Goal: Information Seeking & Learning: Learn about a topic

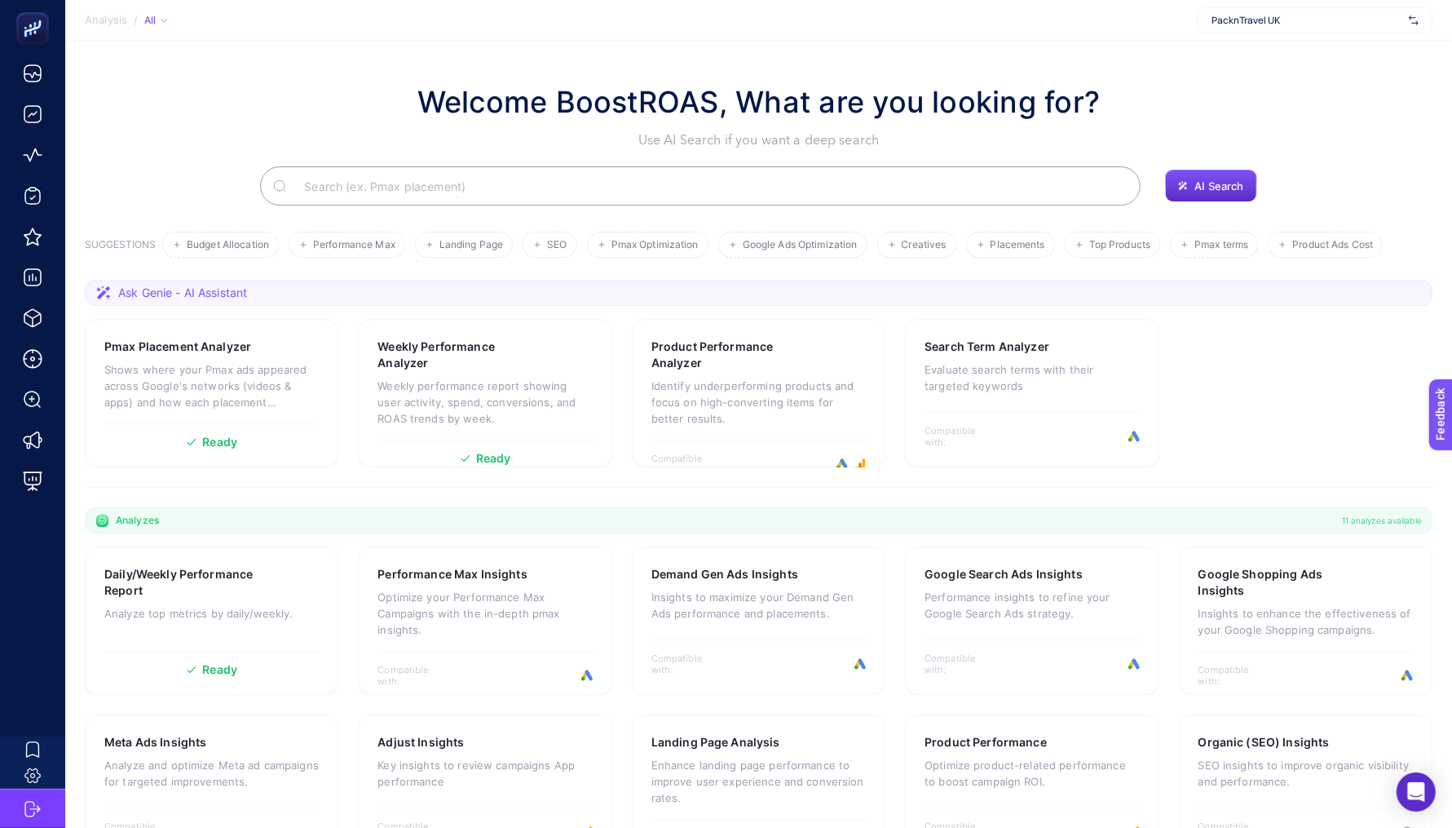
click at [1264, 24] on span "PacknTravel UK" at bounding box center [1307, 20] width 191 height 13
type input "levidor"
click at [1285, 51] on span "[URL][DOMAIN_NAME]" at bounding box center [1261, 53] width 99 height 13
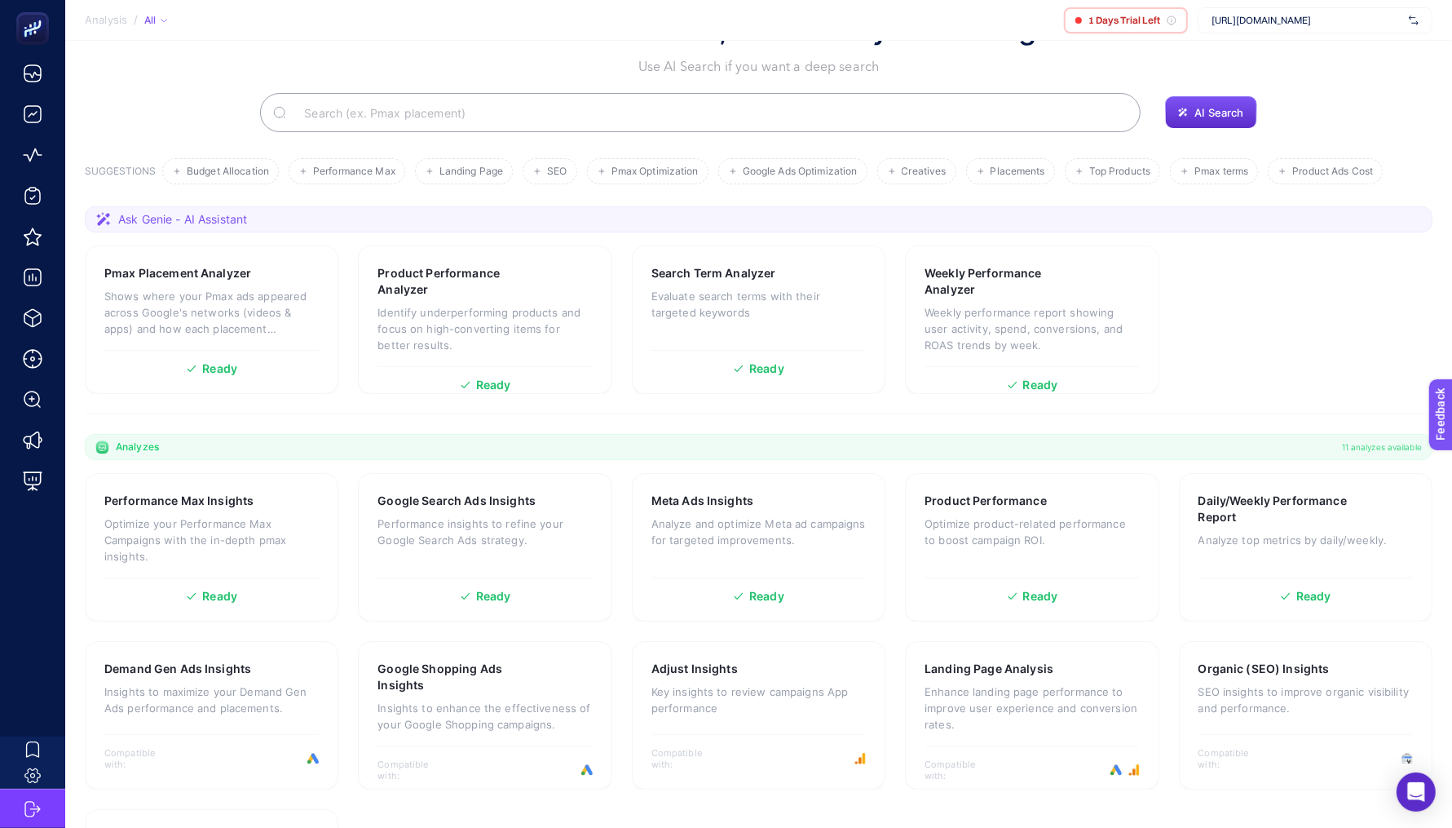
scroll to position [117, 0]
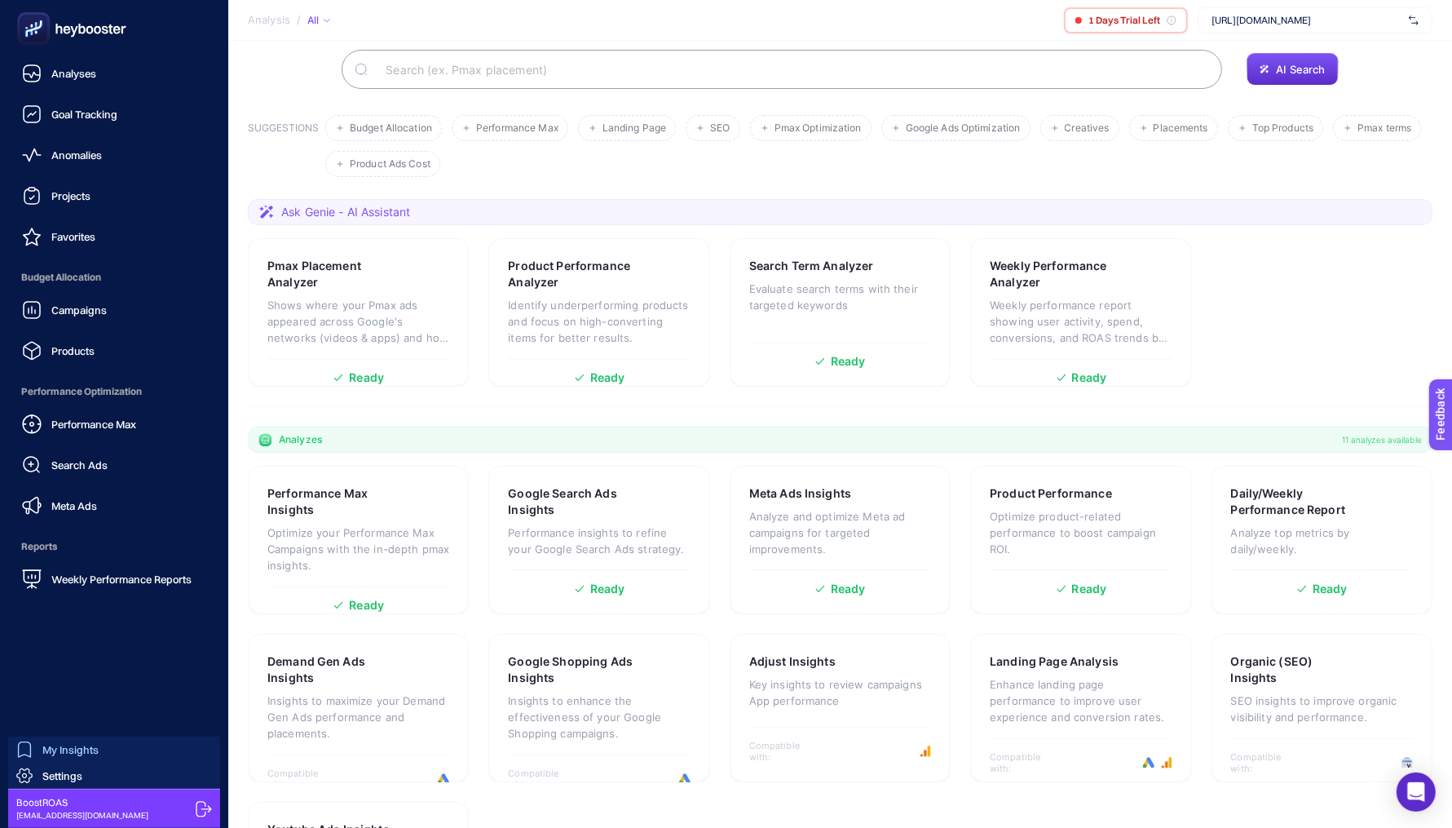
click at [30, 750] on icon at bounding box center [24, 749] width 13 height 16
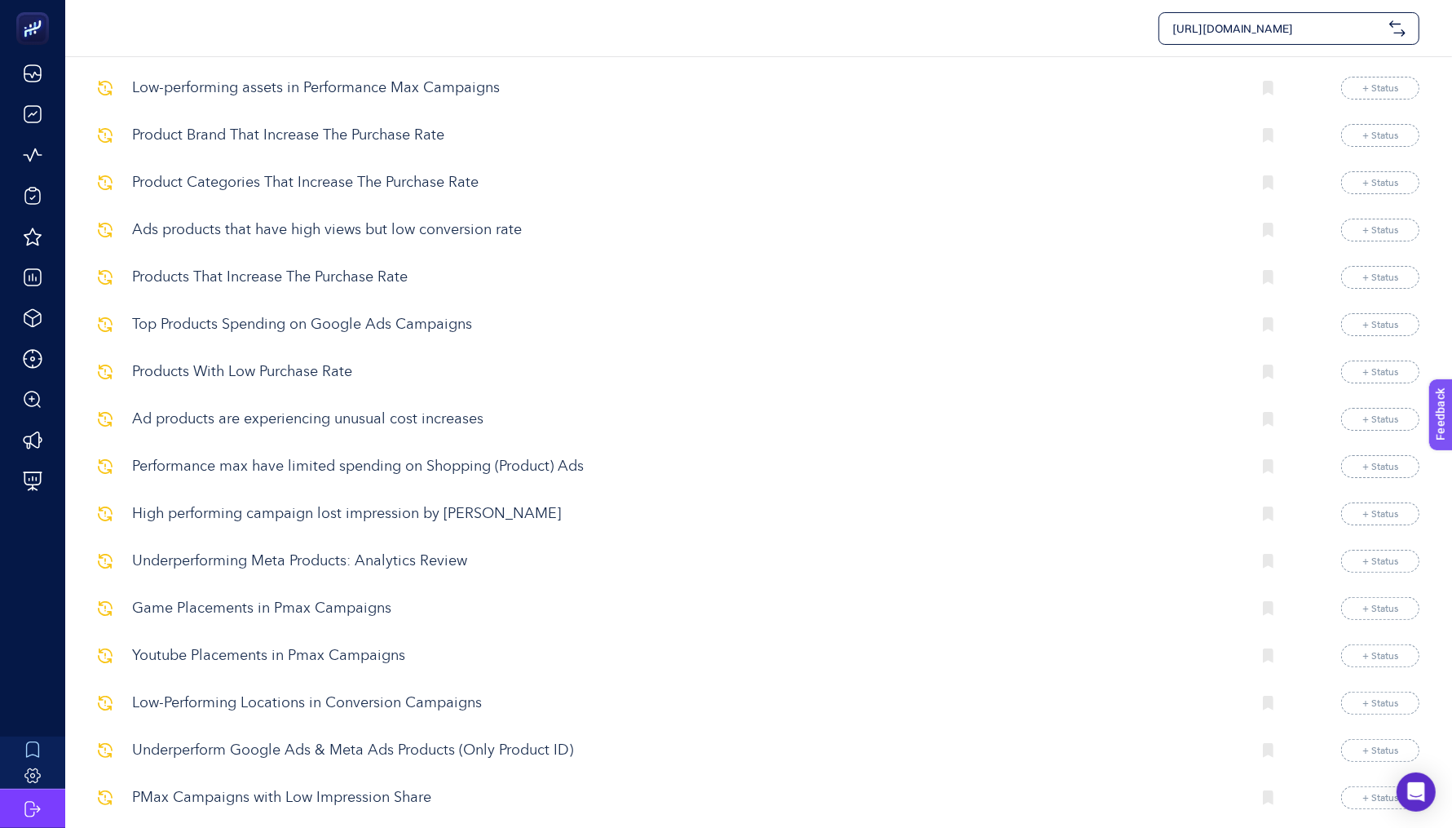
scroll to position [161, 0]
click at [317, 326] on p "Top Products Spending on Google Ads Campaigns" at bounding box center [685, 323] width 1107 height 22
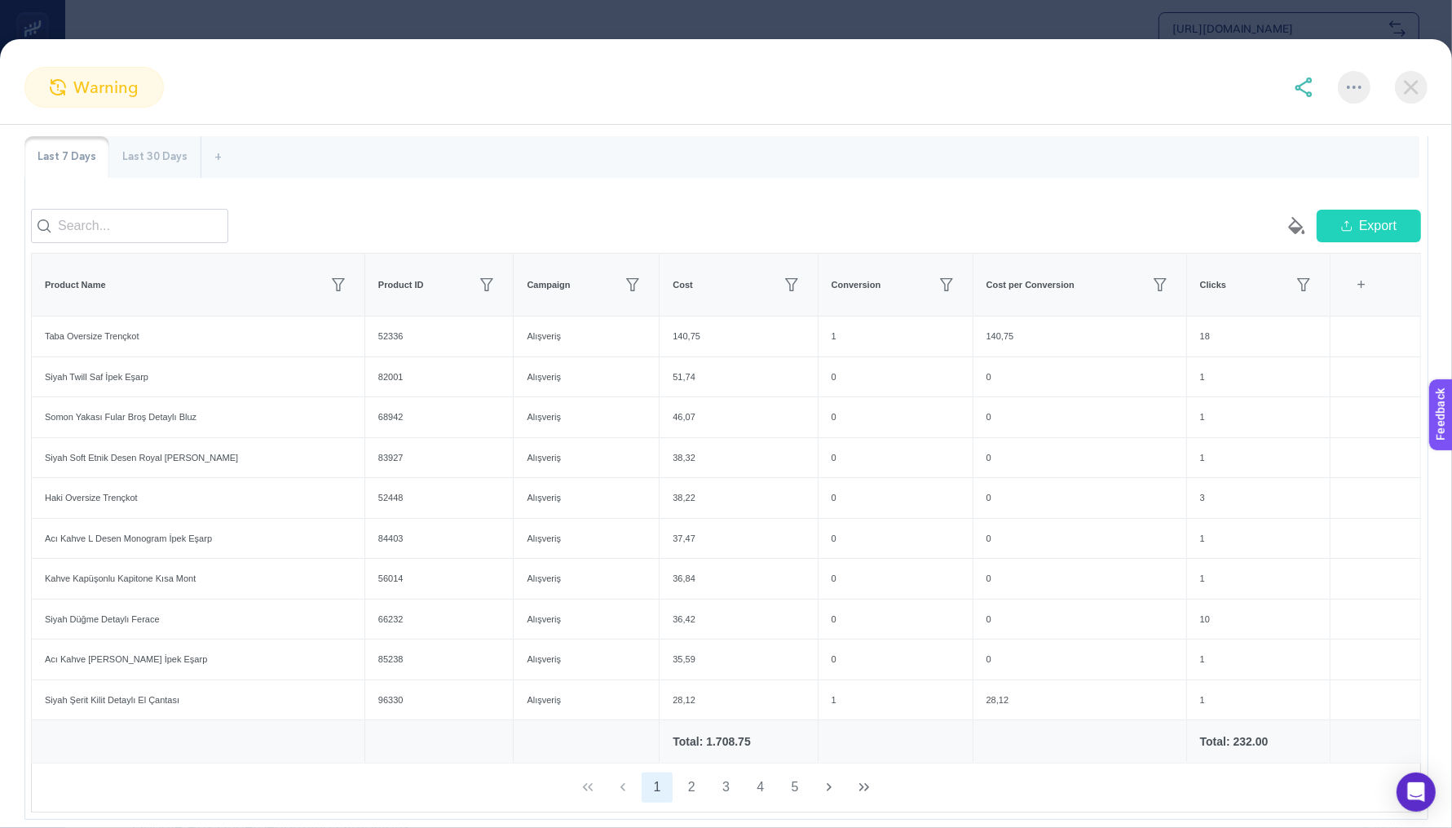
scroll to position [0, 0]
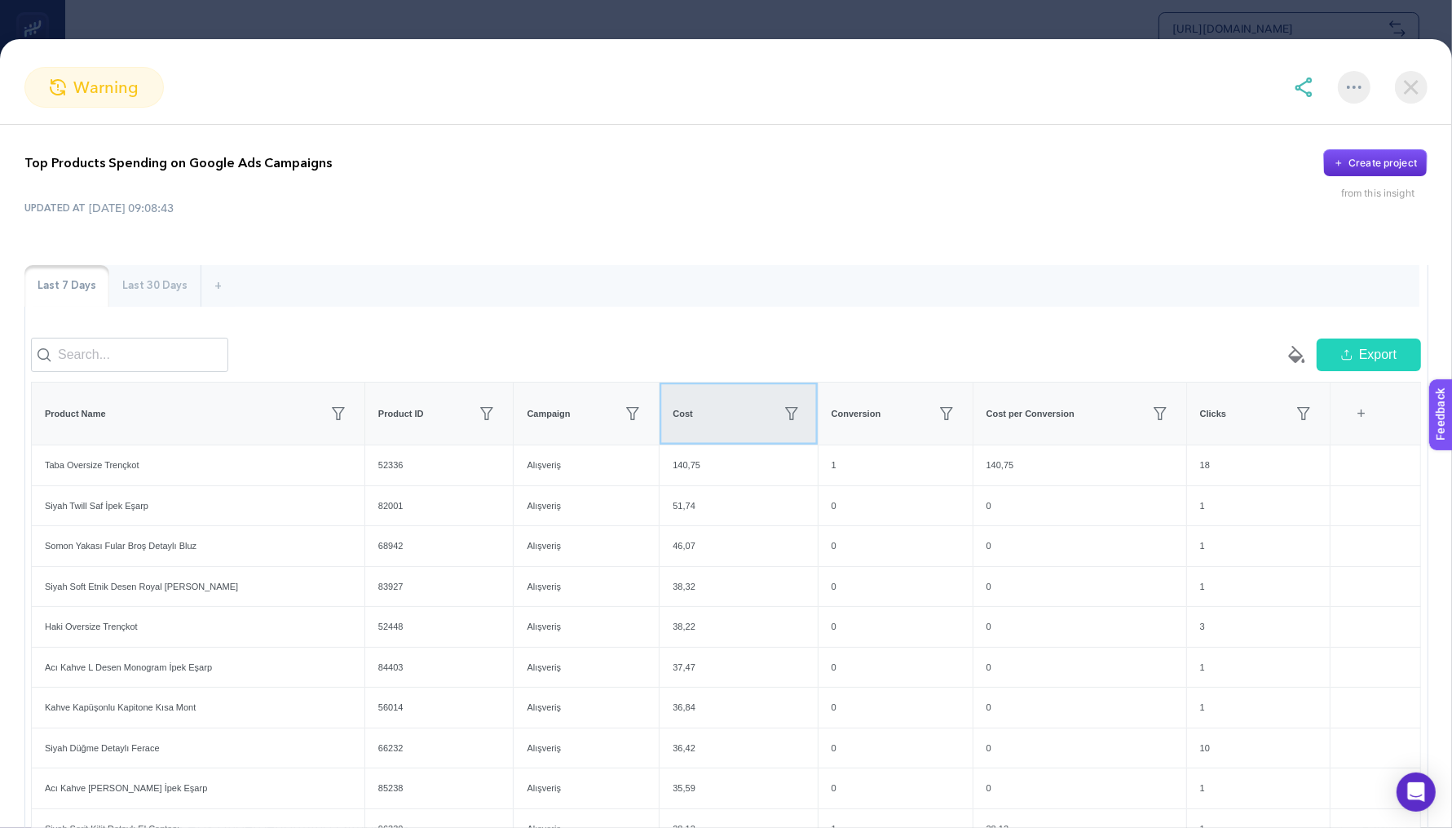
click at [740, 426] on div "Cost" at bounding box center [738, 413] width 131 height 26
click at [740, 426] on div "Cost" at bounding box center [742, 413] width 130 height 26
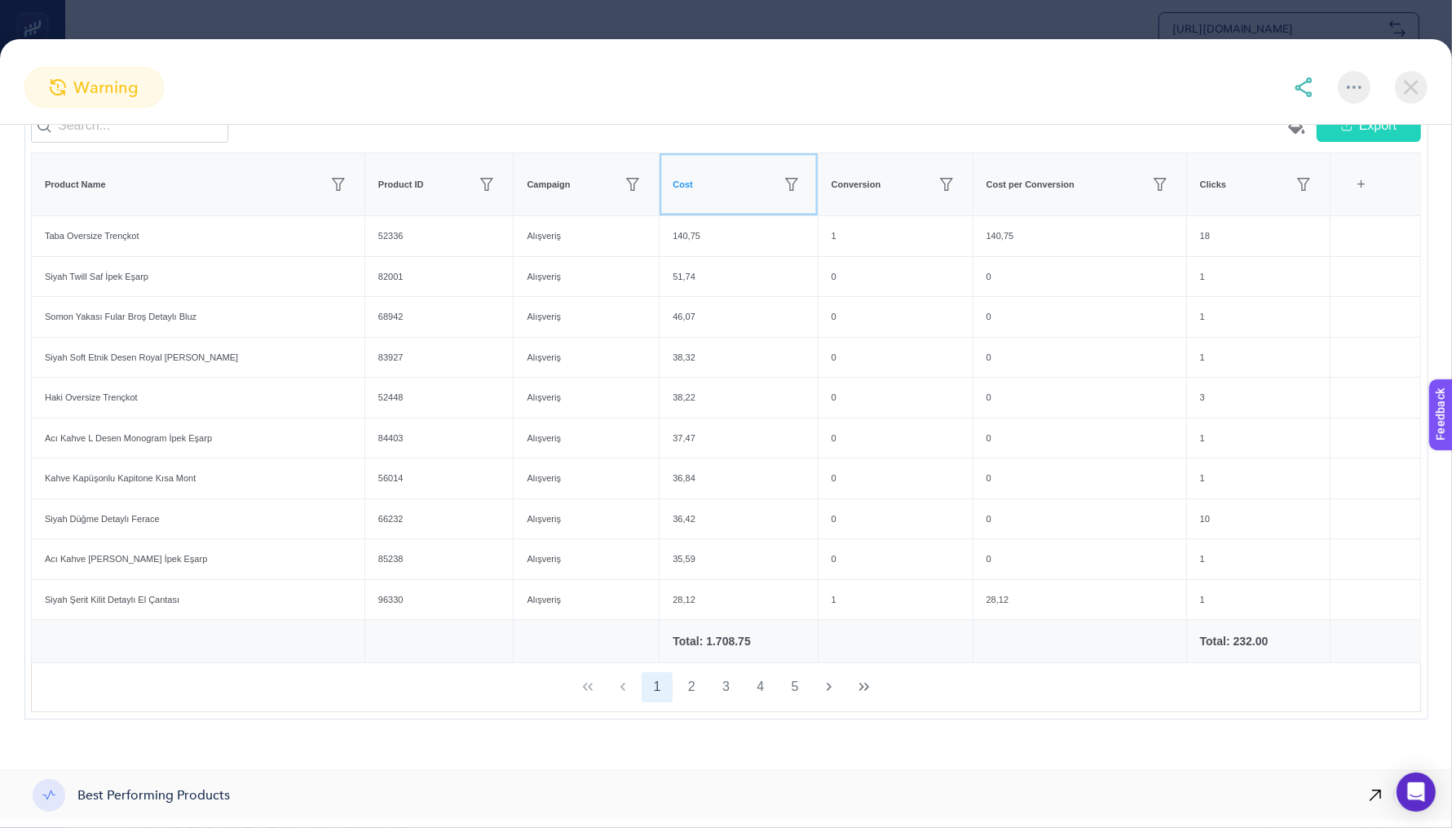
scroll to position [254, 0]
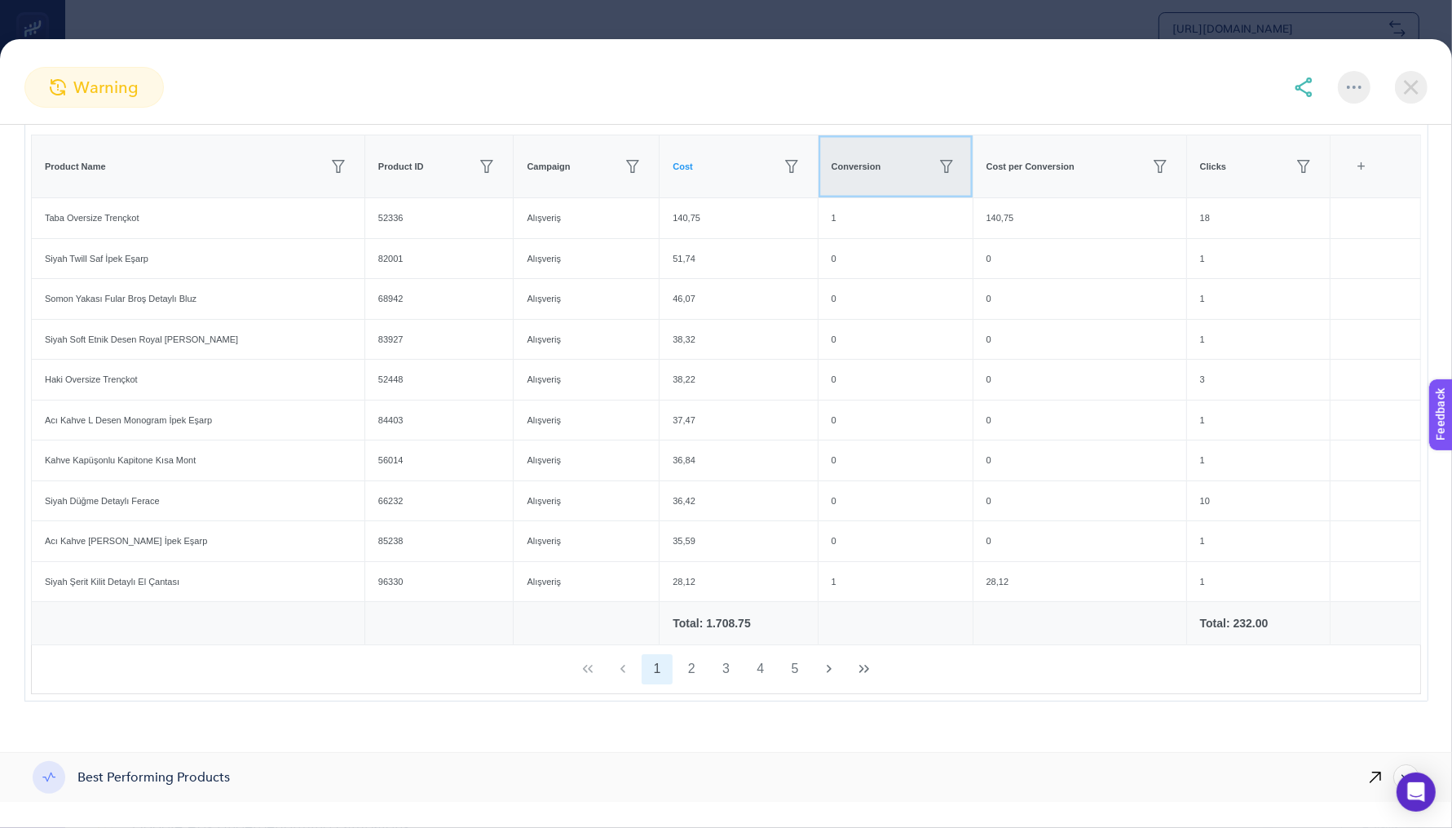
click at [880, 192] on th "Conversion" at bounding box center [895, 166] width 155 height 63
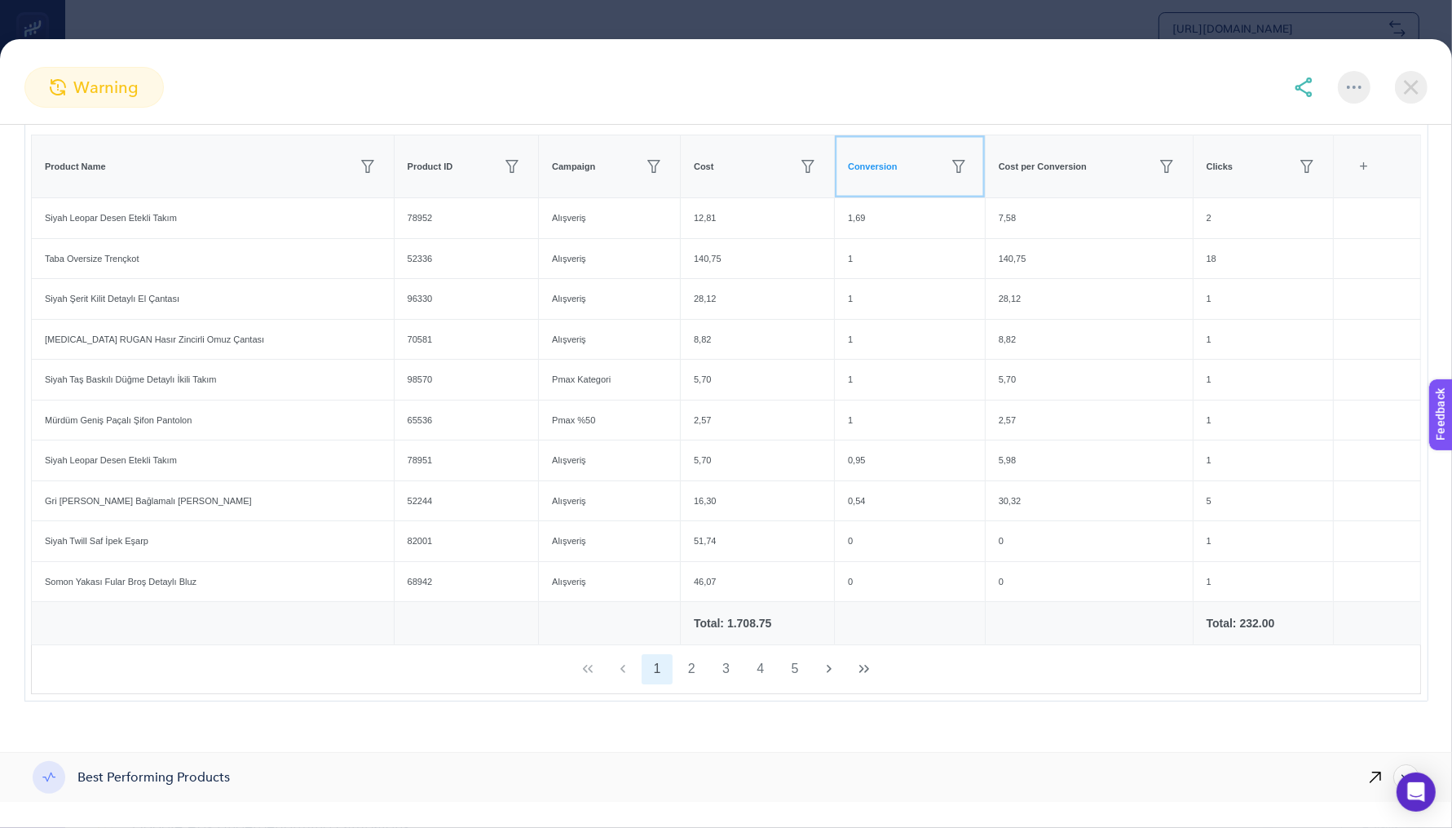
scroll to position [0, 0]
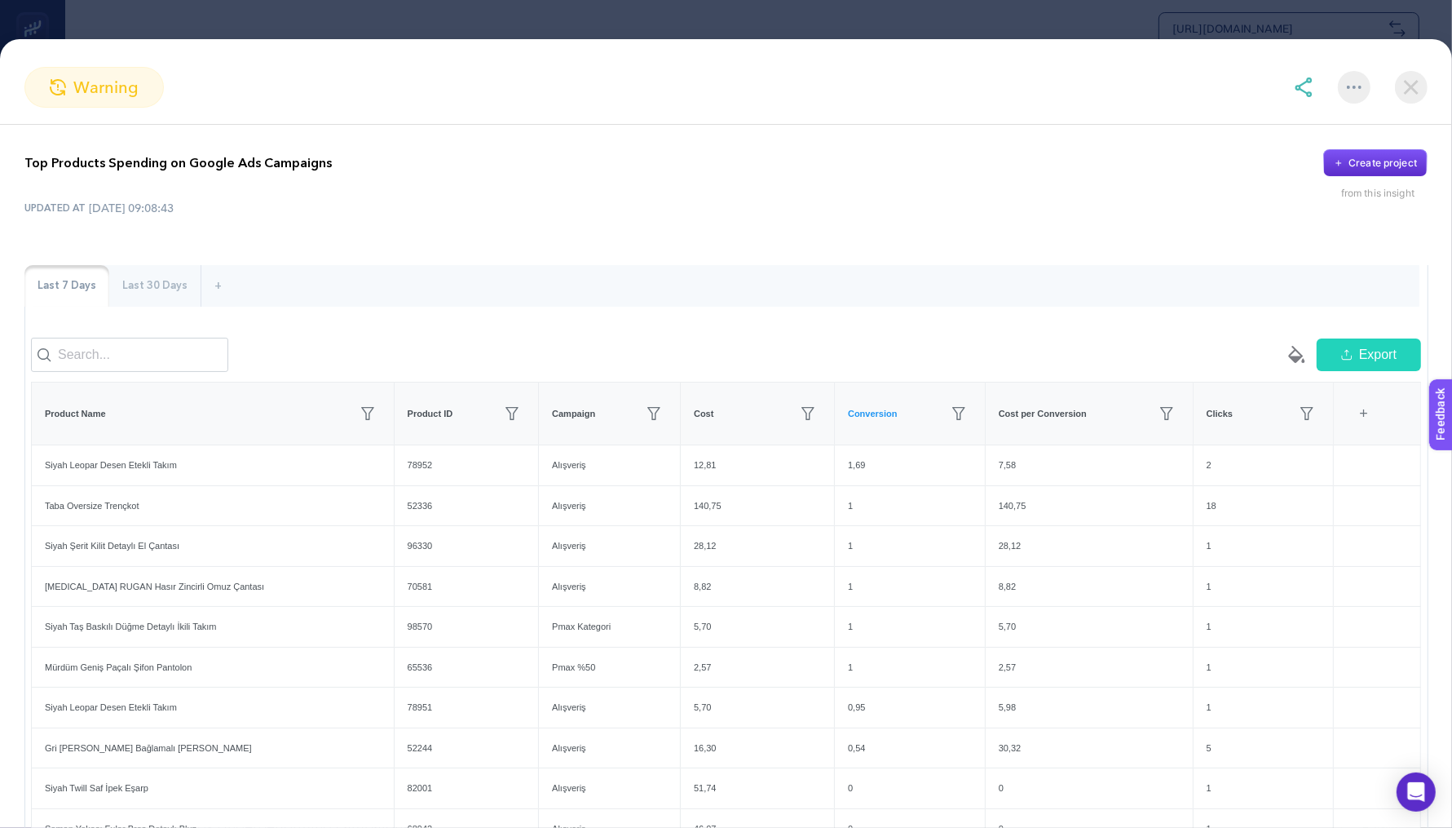
click at [166, 294] on div "Last 30 Days" at bounding box center [154, 286] width 91 height 42
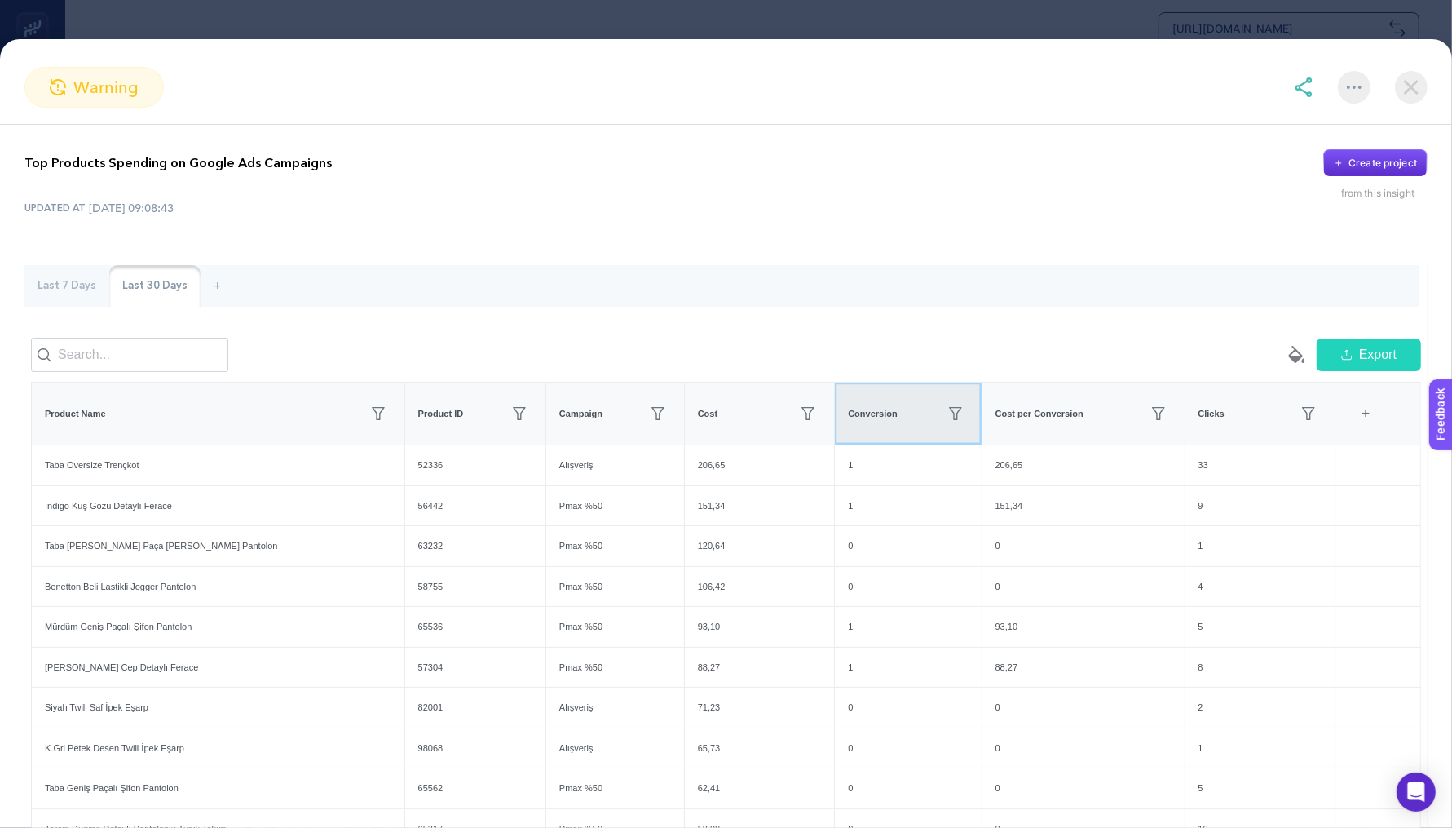
click at [858, 445] on th "Conversion" at bounding box center [908, 413] width 147 height 63
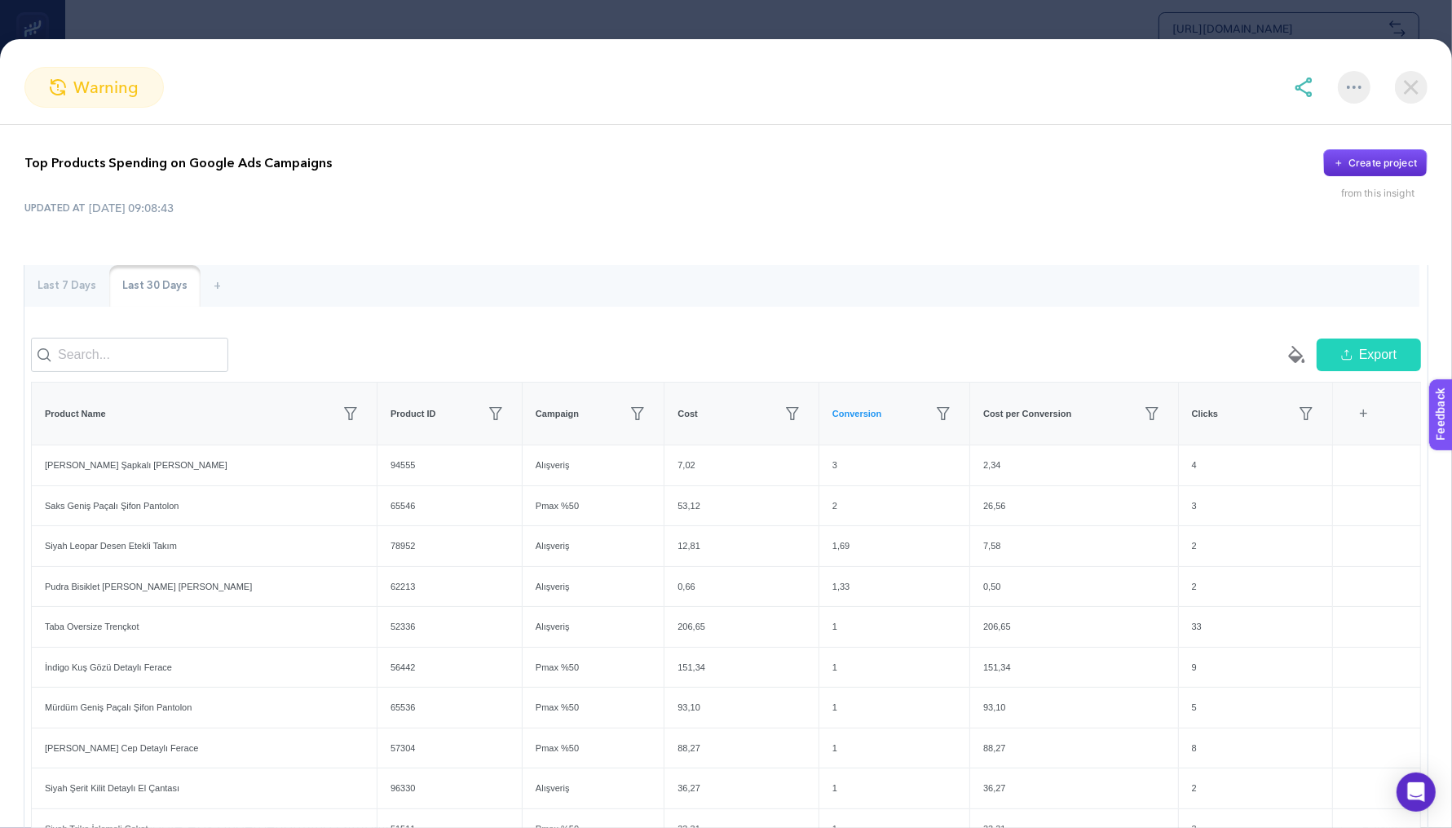
click at [1310, 91] on img at bounding box center [1304, 87] width 20 height 20
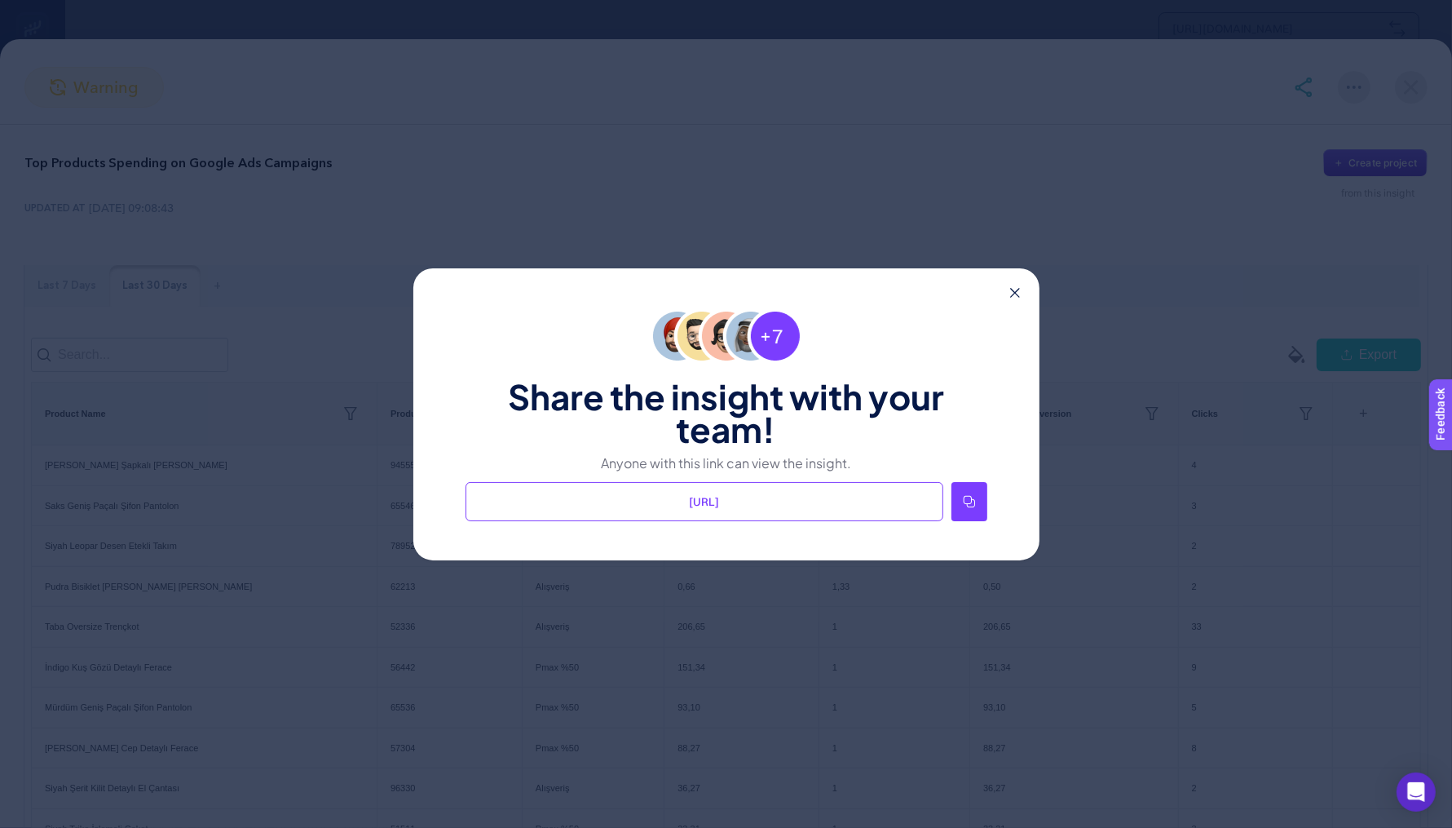
click at [965, 493] on div at bounding box center [970, 501] width 36 height 39
click at [1015, 290] on icon at bounding box center [1015, 293] width 10 height 10
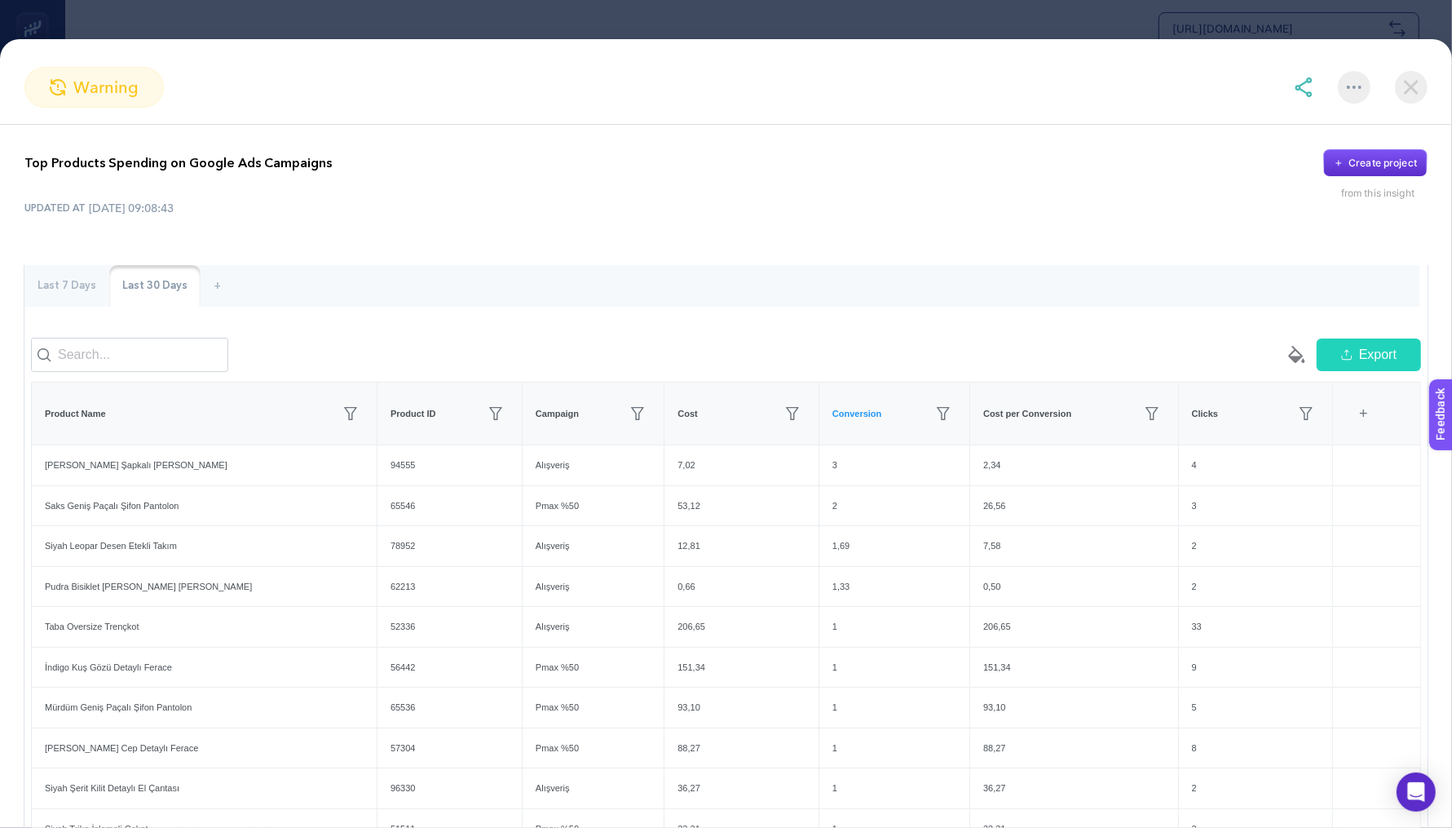
click at [1403, 76] on img at bounding box center [1411, 87] width 33 height 33
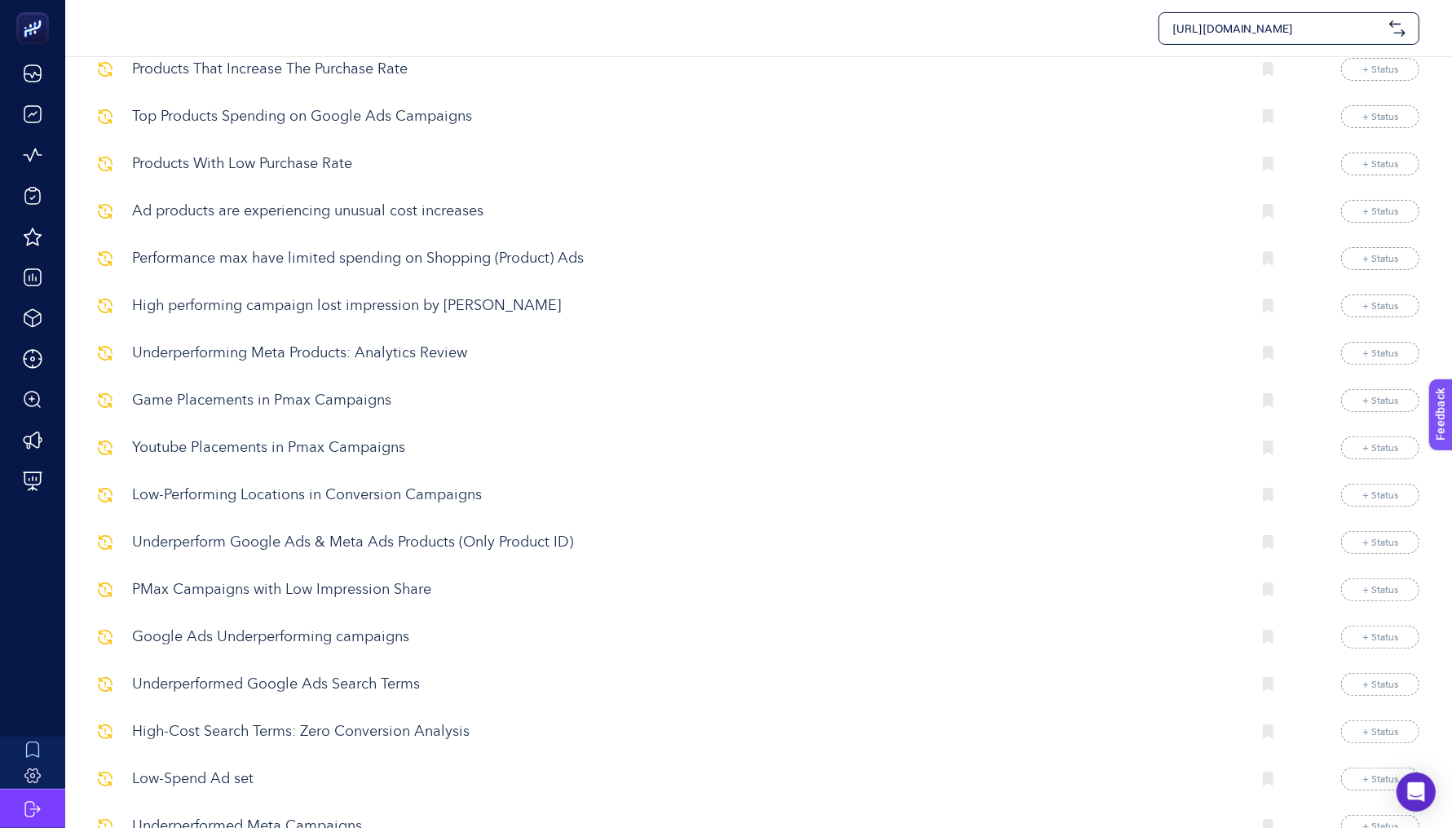
scroll to position [364, 0]
click at [391, 496] on p "Low-Performing Locations in Conversion Campaigns" at bounding box center [685, 499] width 1107 height 22
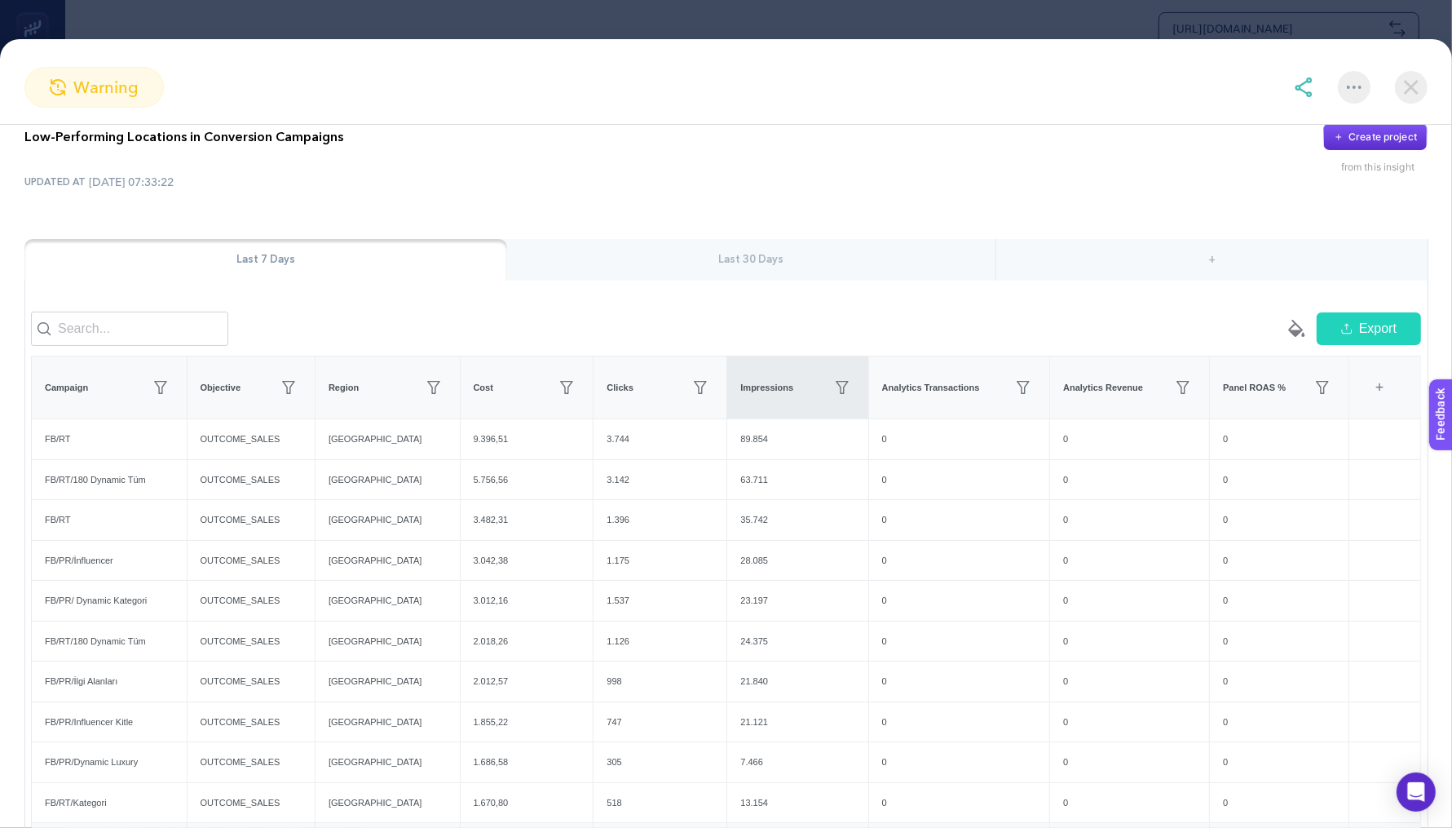
scroll to position [205, 0]
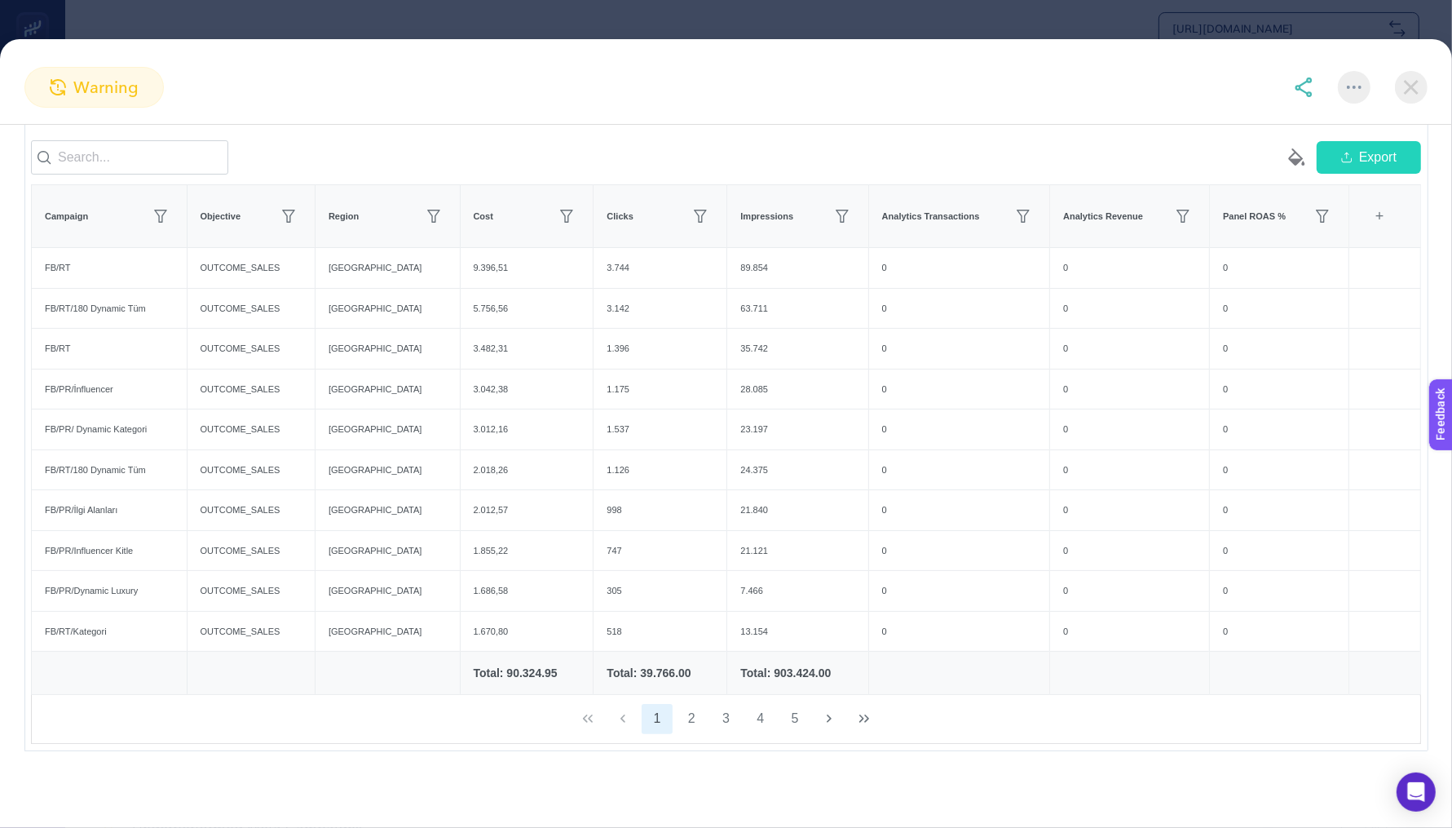
click at [1398, 95] on img at bounding box center [1411, 87] width 33 height 33
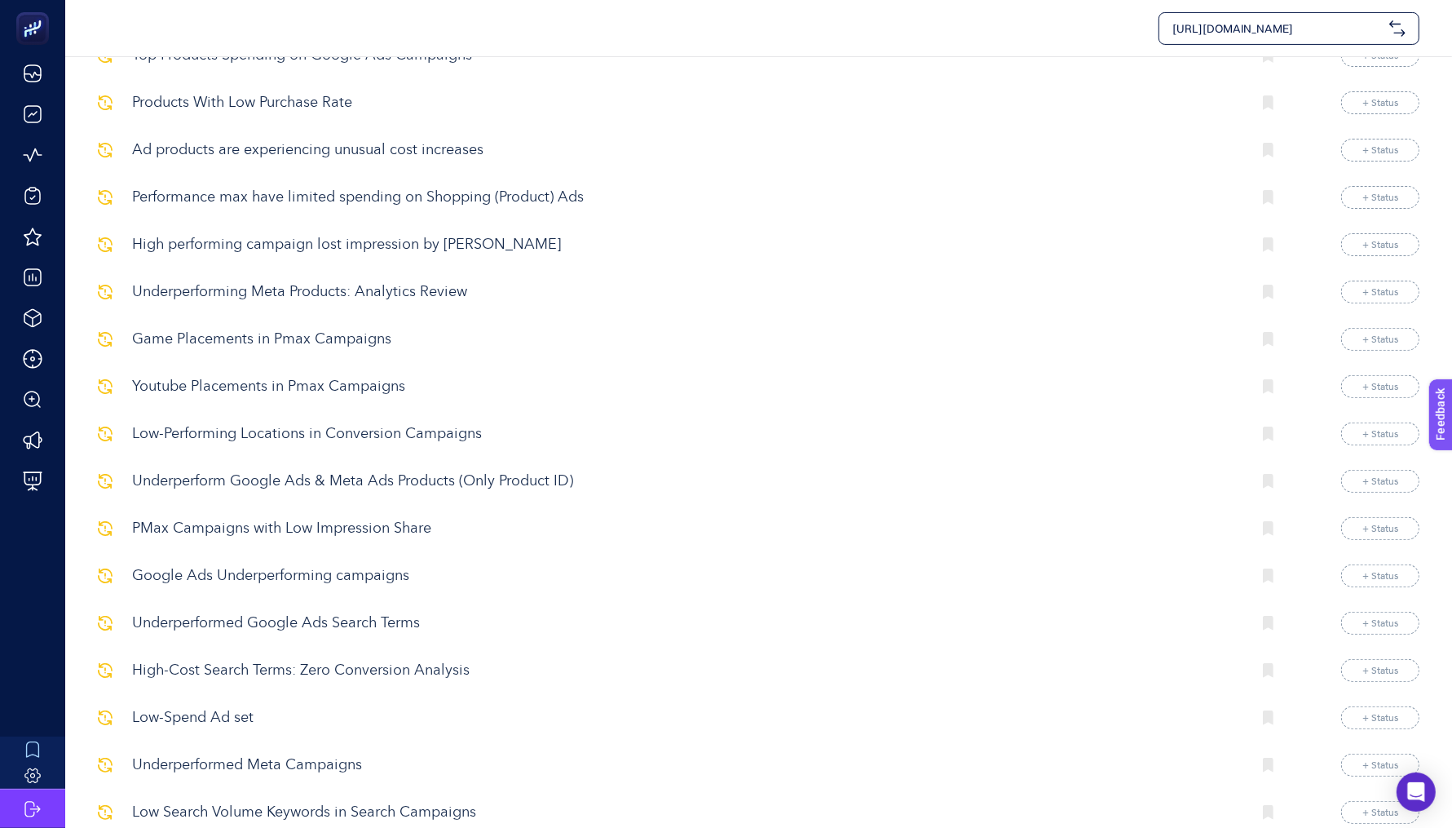
scroll to position [433, 0]
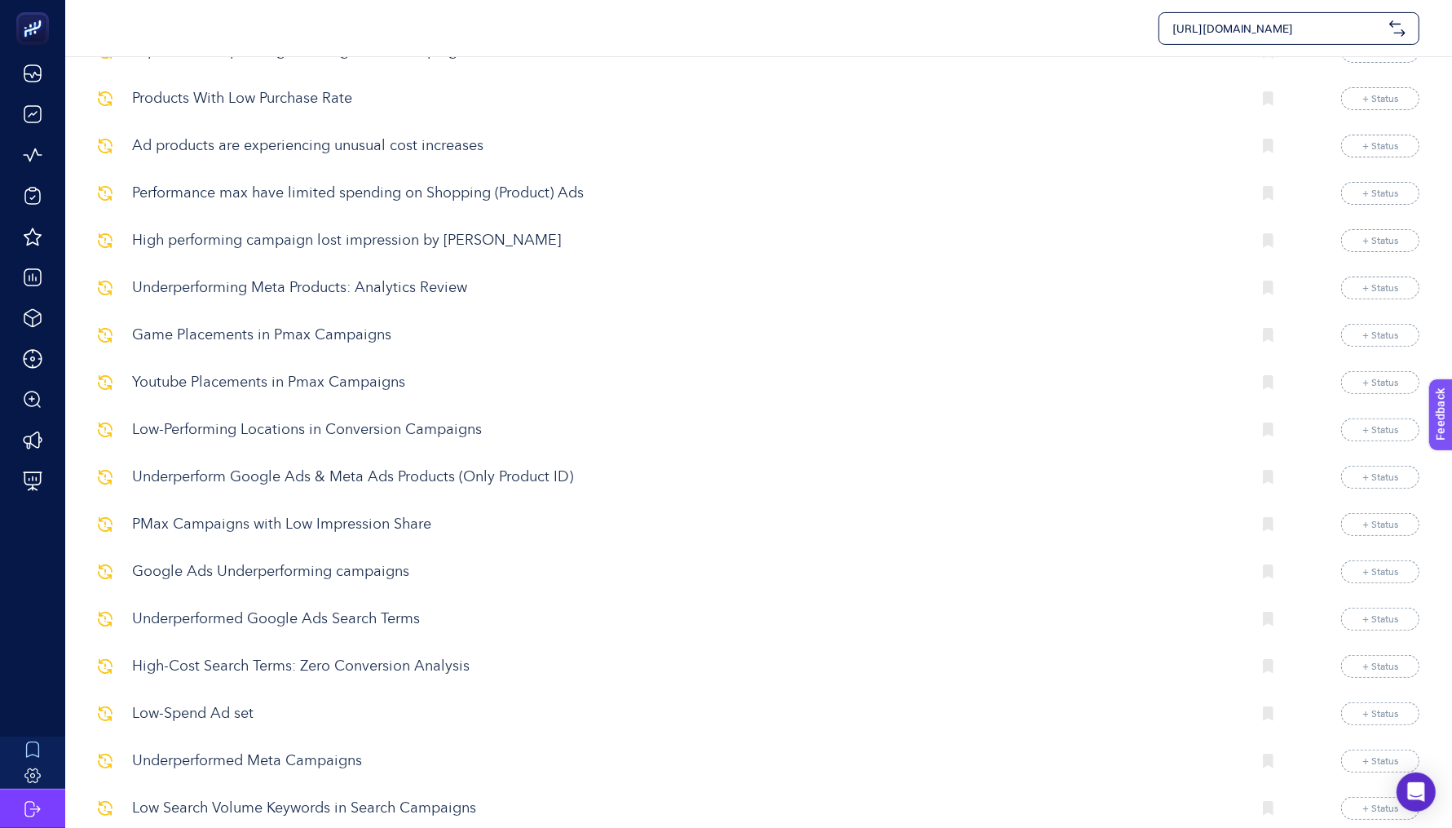
click at [411, 473] on p "Underperform Google Ads & Meta Ads Products (Only Product ID)" at bounding box center [685, 477] width 1107 height 22
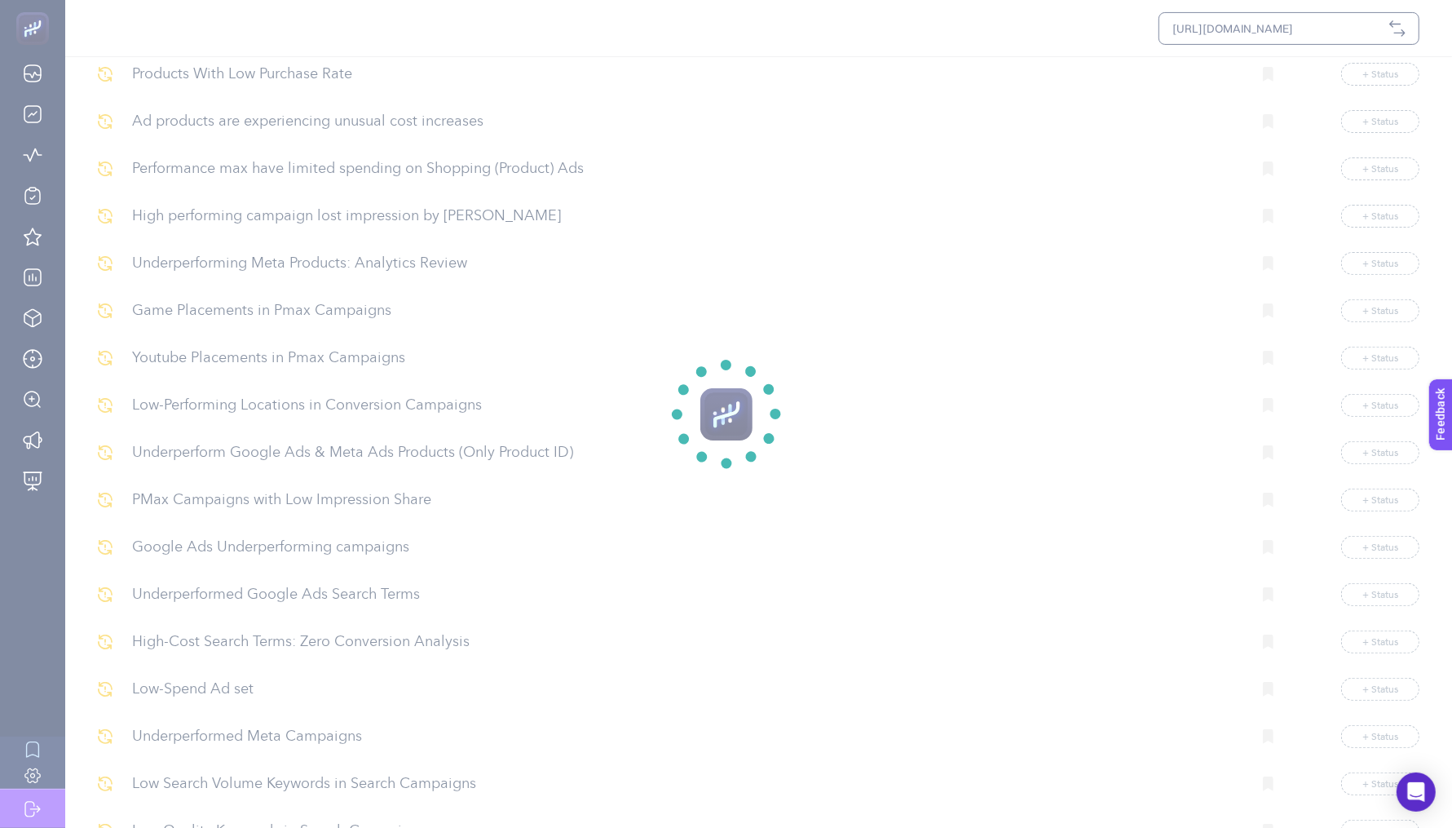
scroll to position [454, 0]
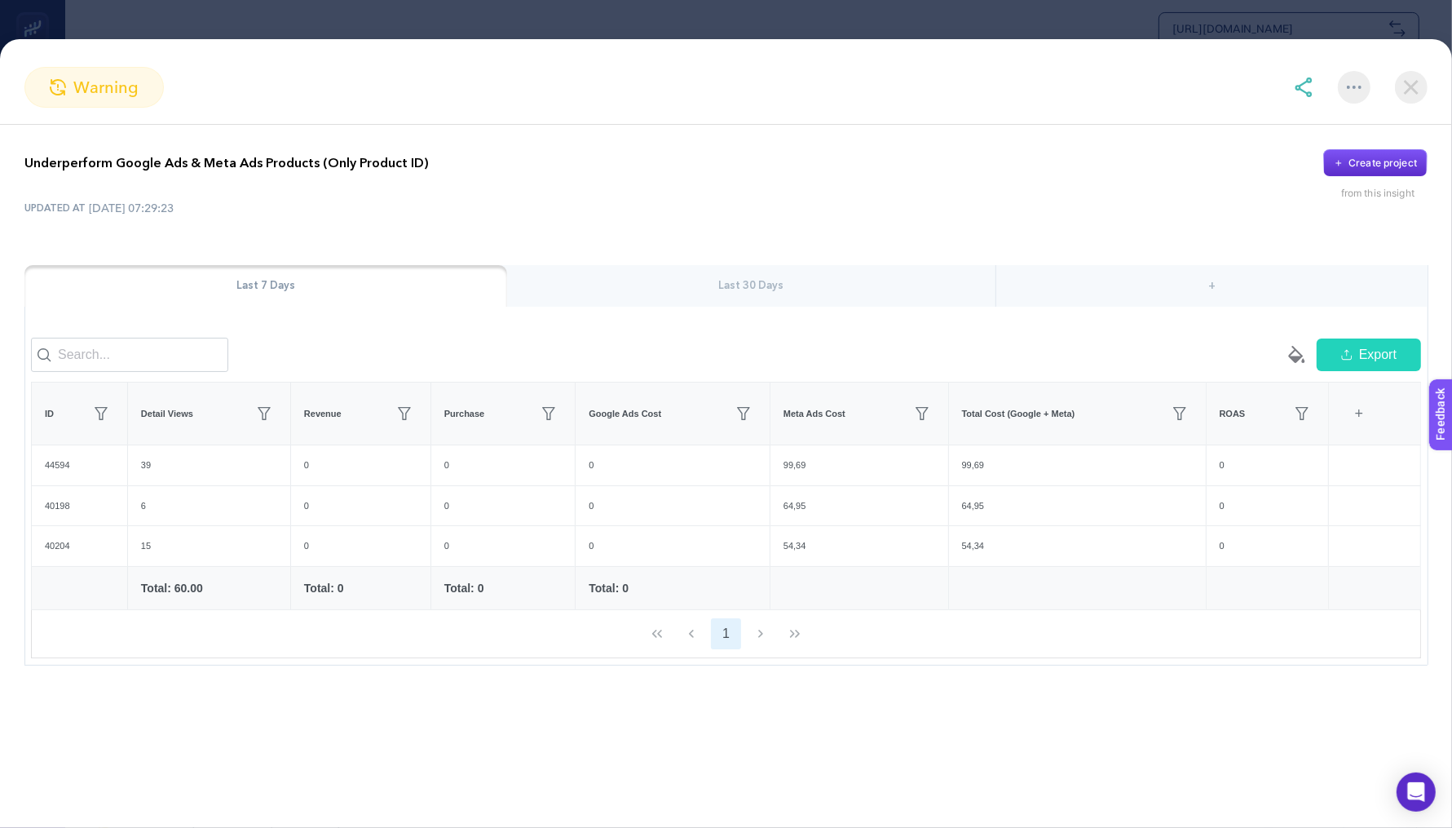
click at [1041, 15] on section "warning Underperform Google Ads & Meta Ads Products (Only Product ID) Create pr…" at bounding box center [726, 414] width 1452 height 828
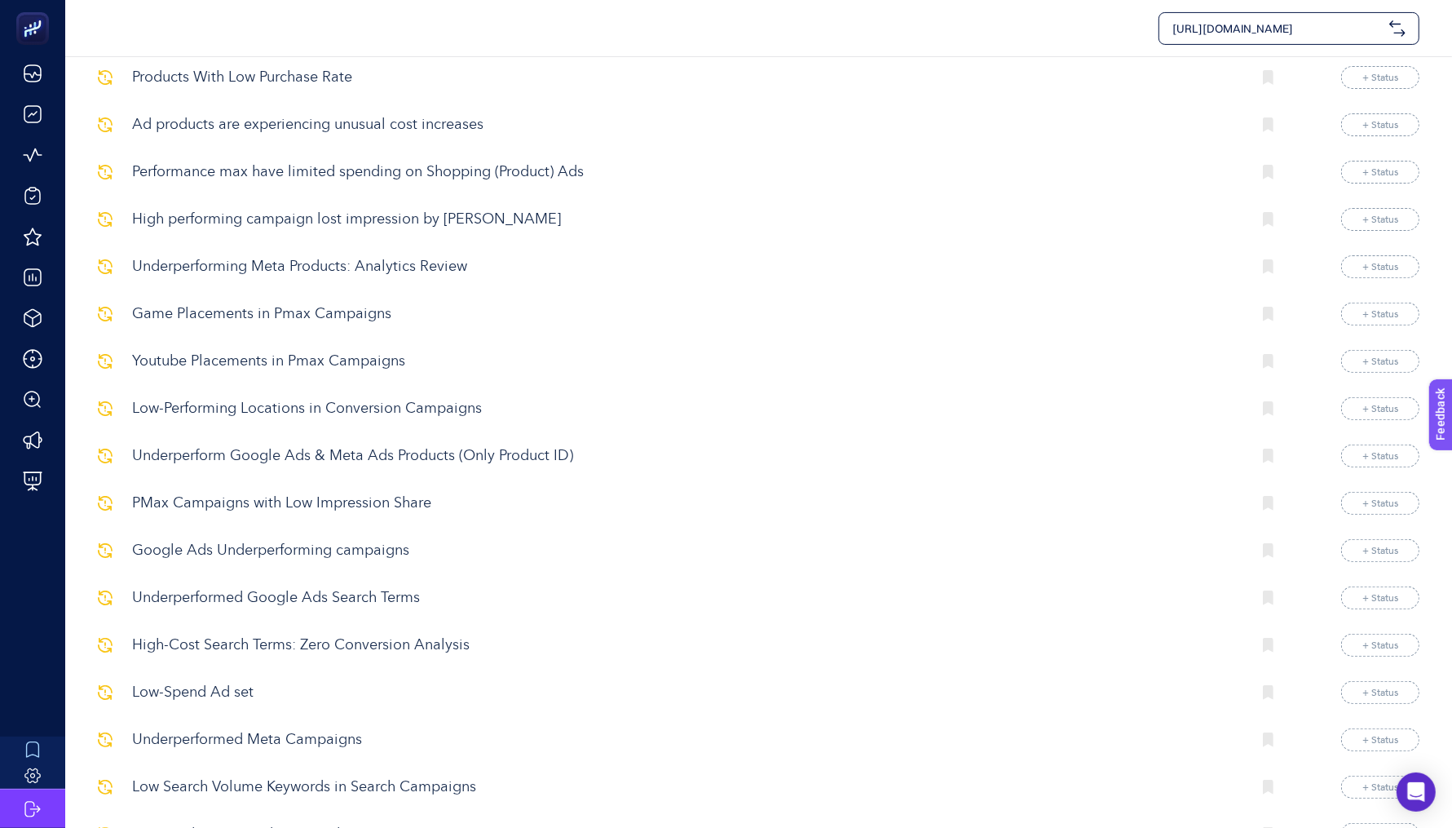
click at [703, 256] on p "Underperforming Meta Products: Analytics Review" at bounding box center [685, 267] width 1107 height 22
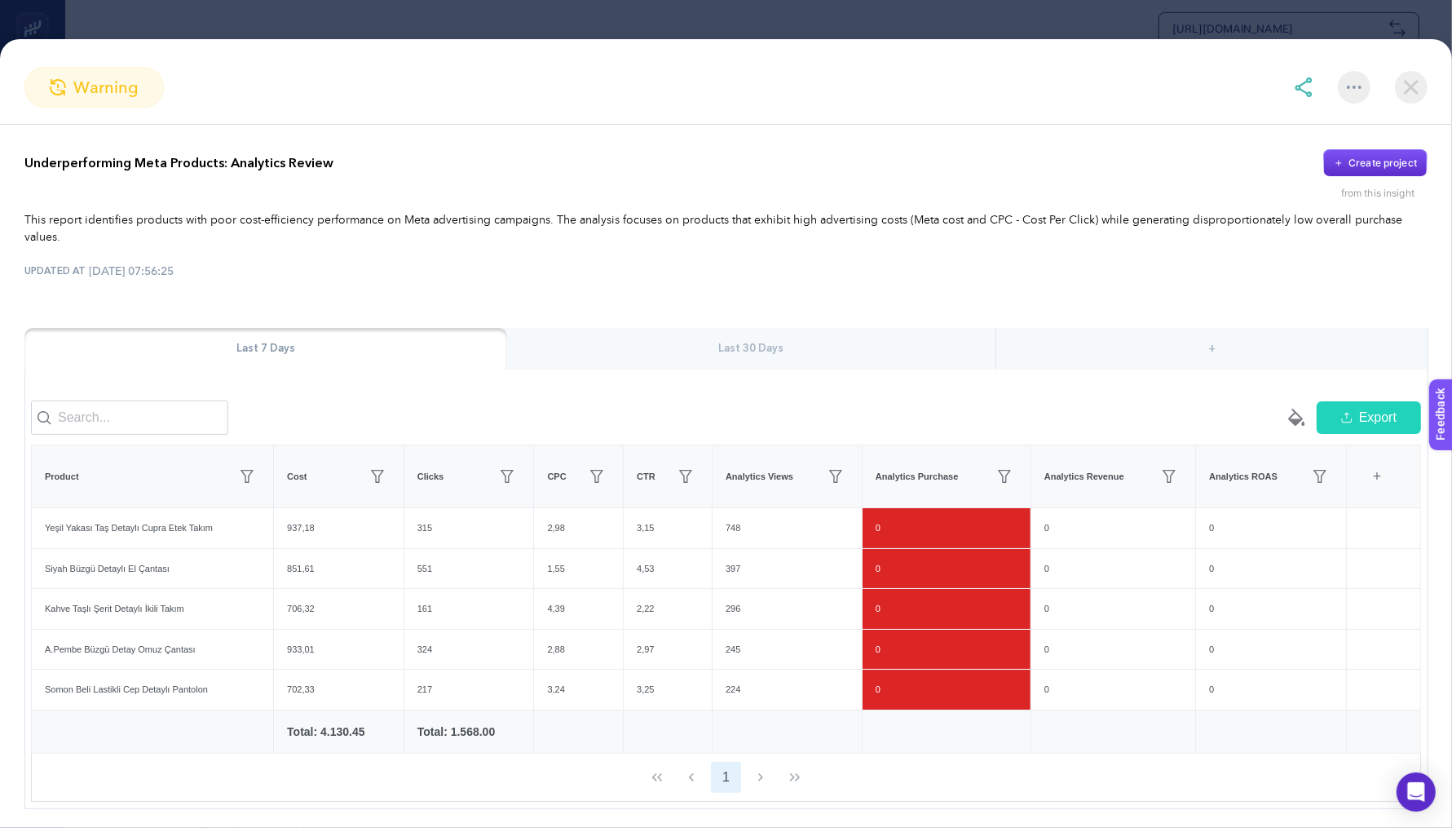
scroll to position [752, 0]
click at [824, 25] on section "warning Underperforming Meta Products: Analytics Review Create project from thi…" at bounding box center [726, 414] width 1452 height 828
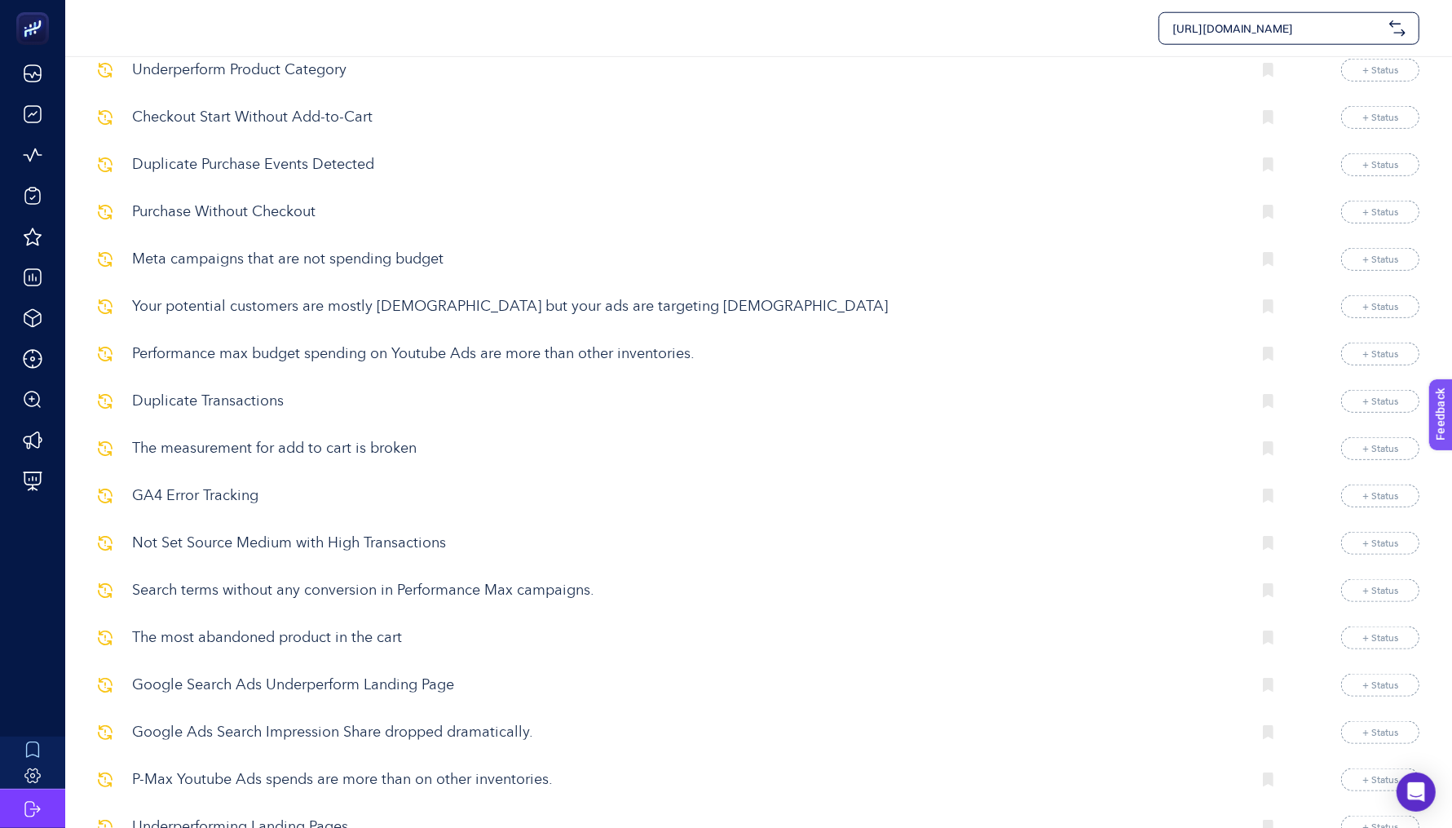
scroll to position [1645, 0]
click at [267, 343] on p "Performance max budget spending on Youtube Ads are more than other inventories." at bounding box center [685, 353] width 1107 height 22
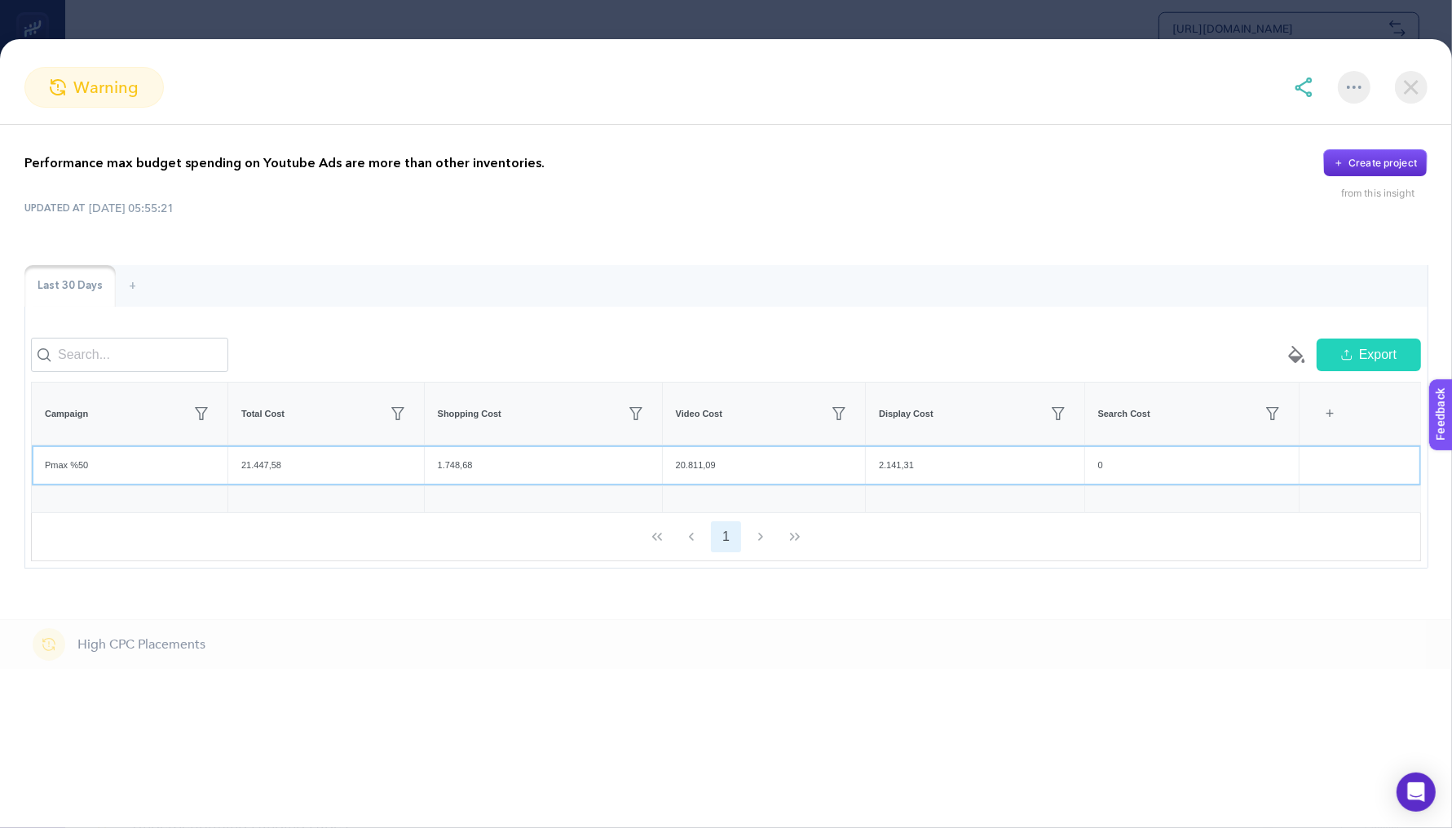
click at [700, 481] on div "20.811,09" at bounding box center [764, 465] width 202 height 40
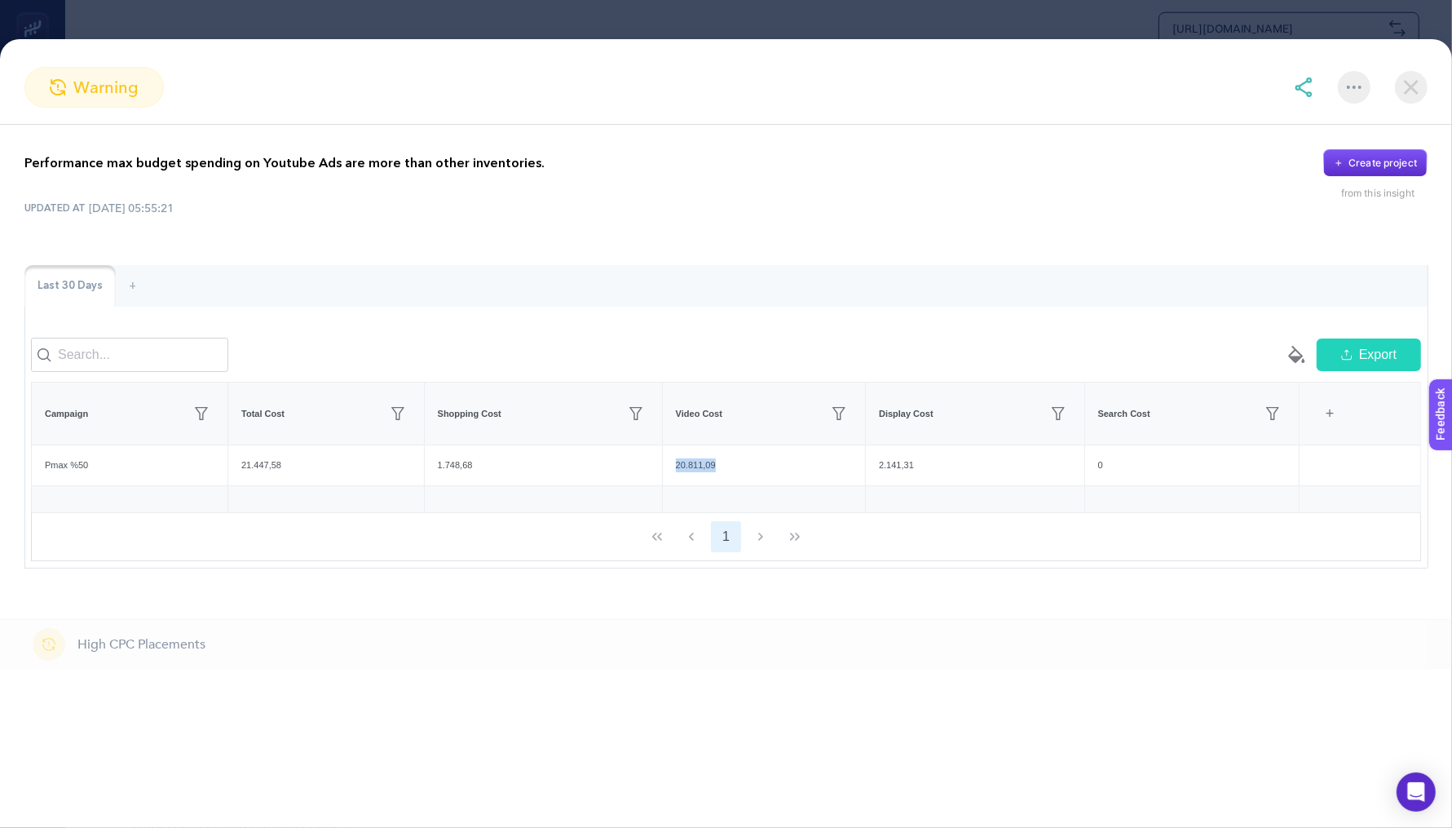
click at [515, 586] on div "Performance max budget spending on Youtube Ads are more than other inventories.…" at bounding box center [726, 359] width 1452 height 468
click at [1399, 78] on img at bounding box center [1411, 87] width 33 height 33
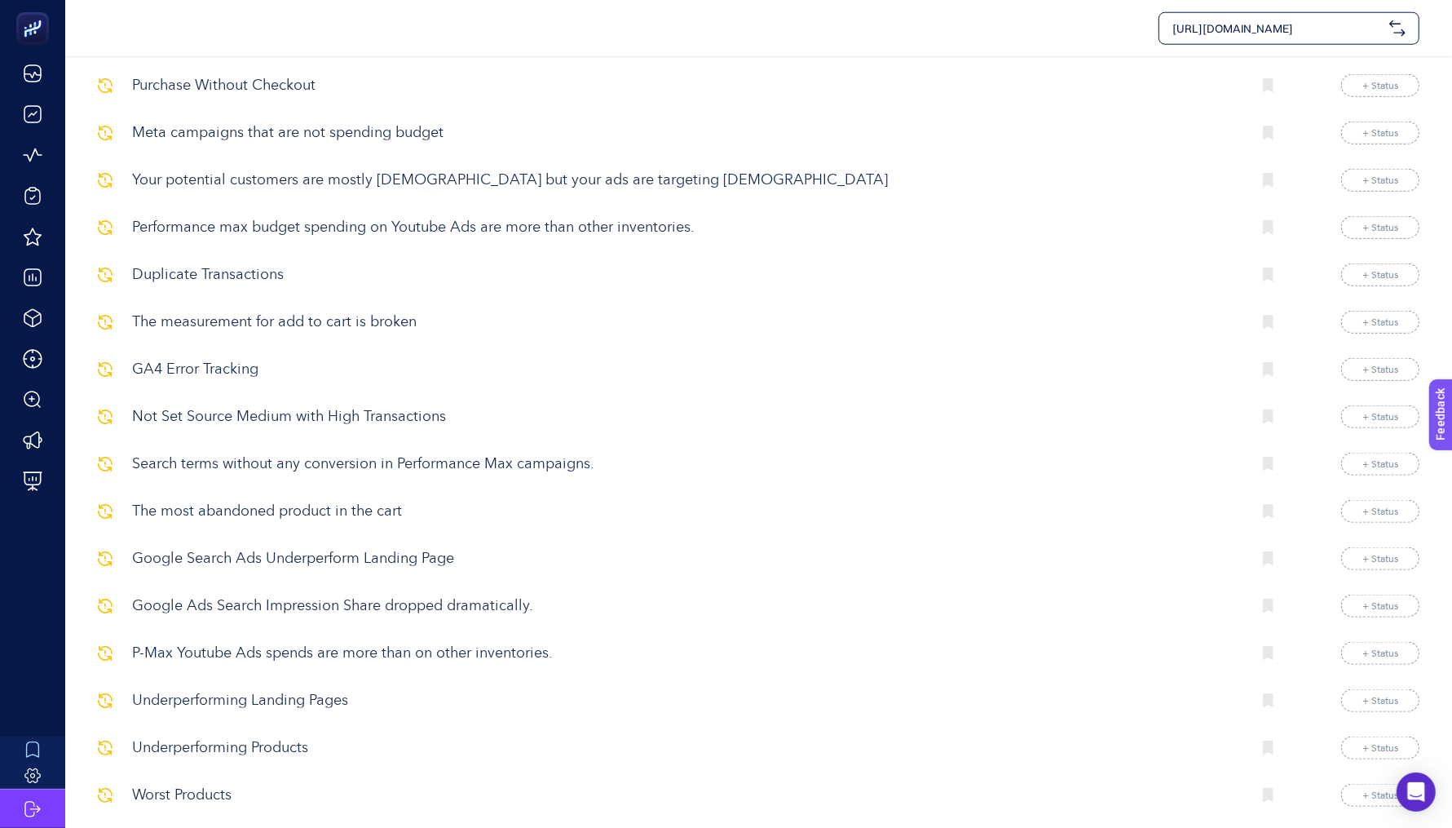
scroll to position [1877, 0]
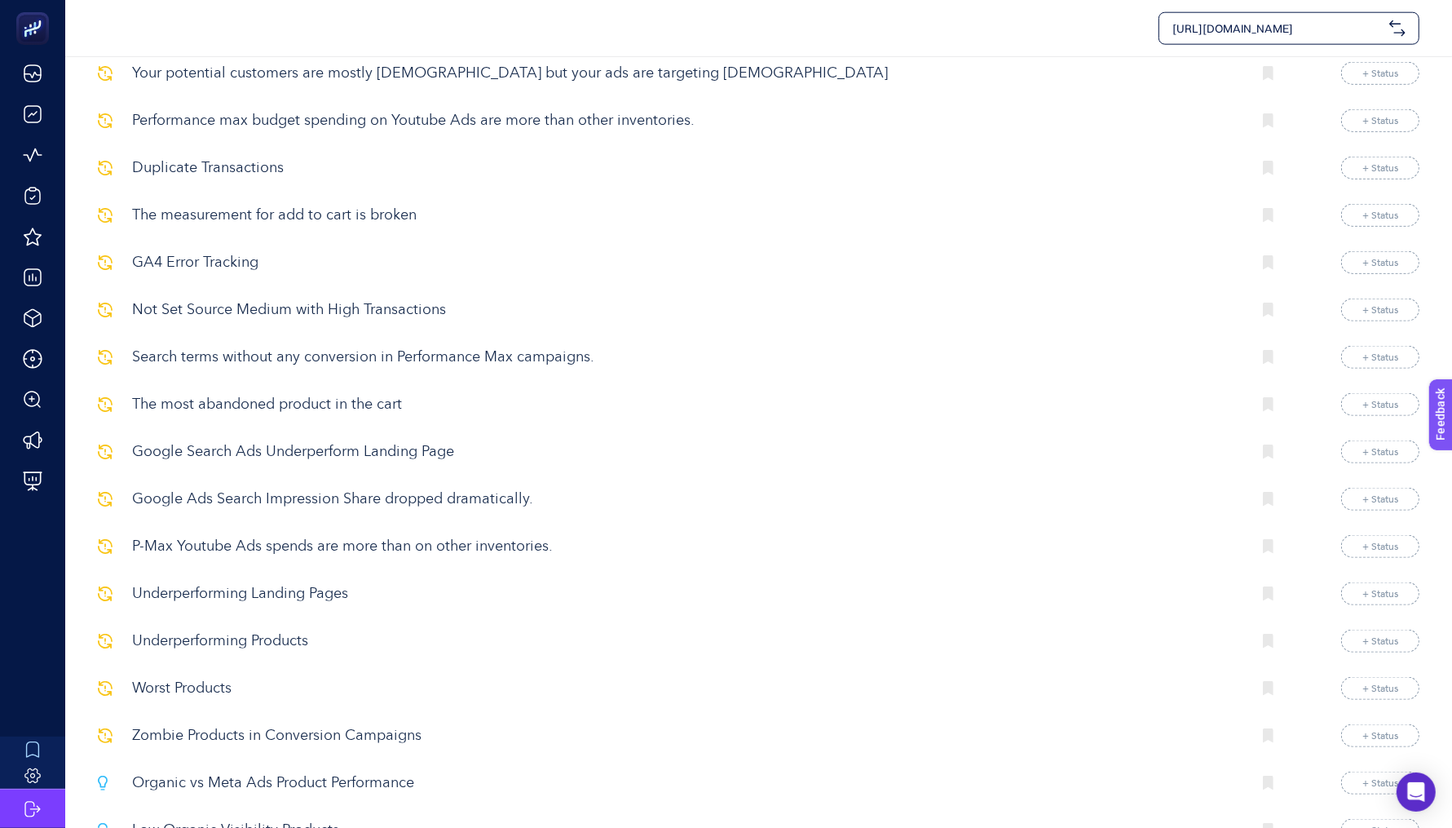
click at [415, 347] on p "Search terms without any conversion in Performance Max campaigns." at bounding box center [685, 358] width 1107 height 22
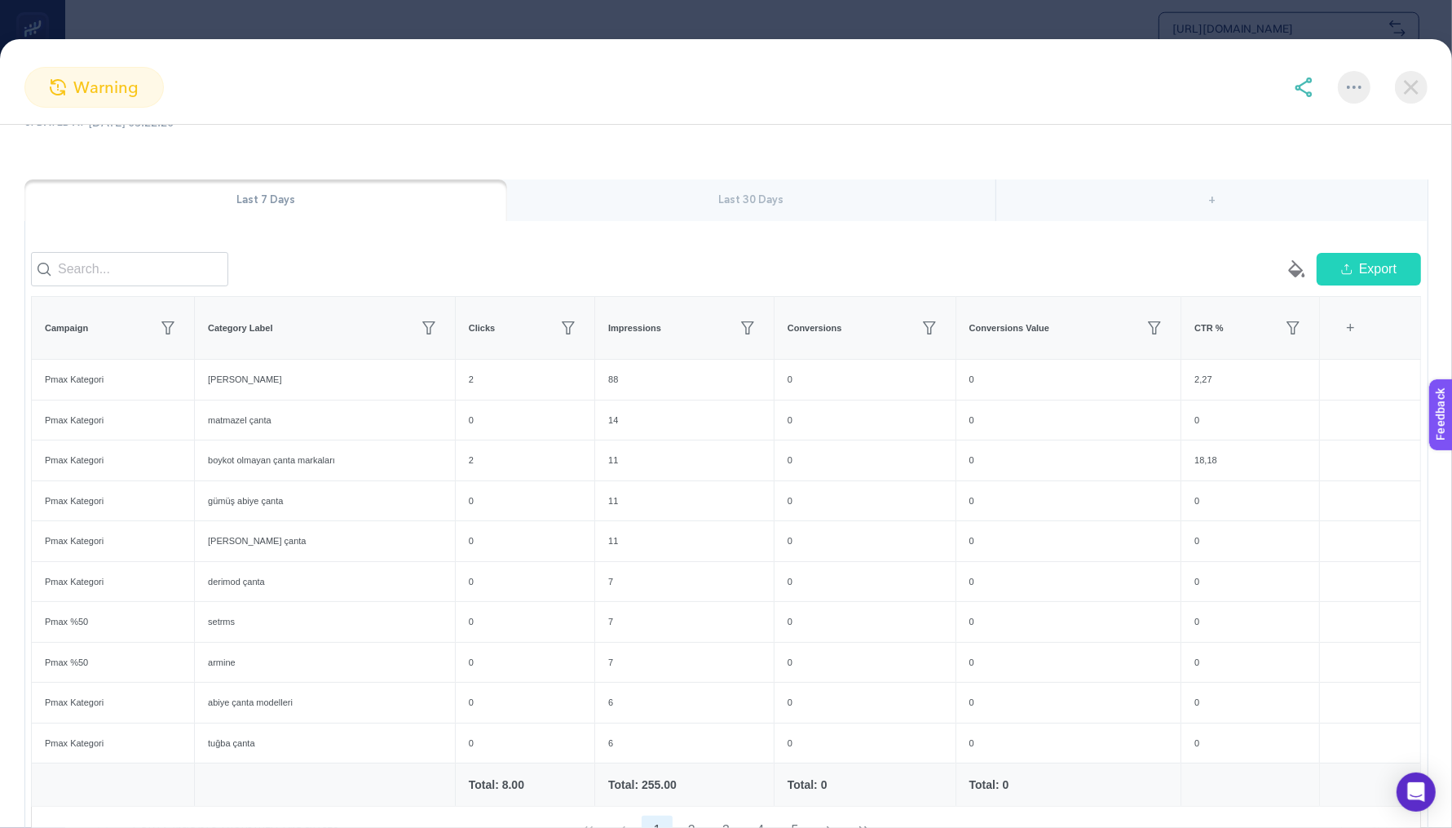
scroll to position [43, 0]
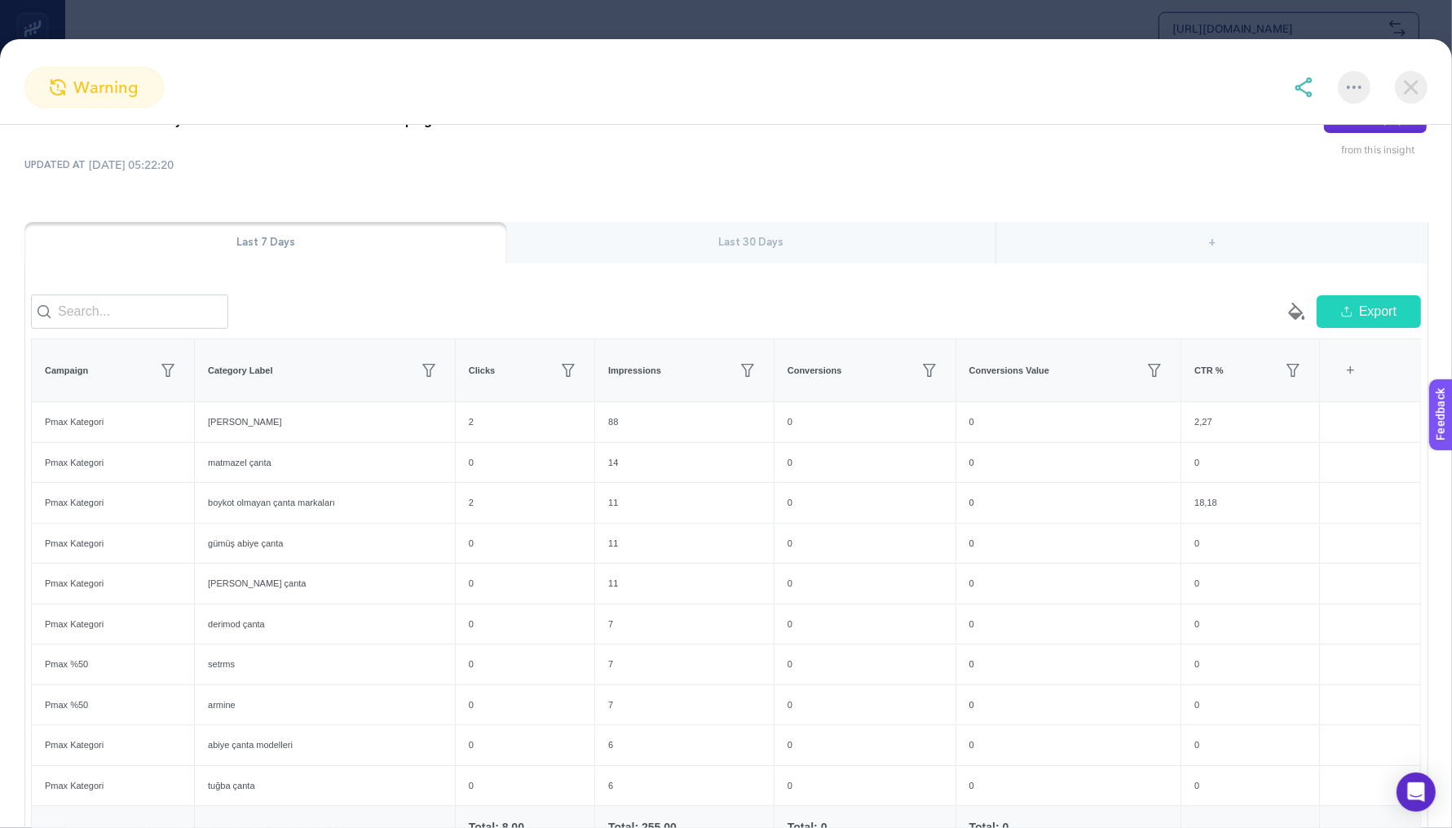
click at [706, 243] on div "Last 30 Days" at bounding box center [751, 243] width 489 height 42
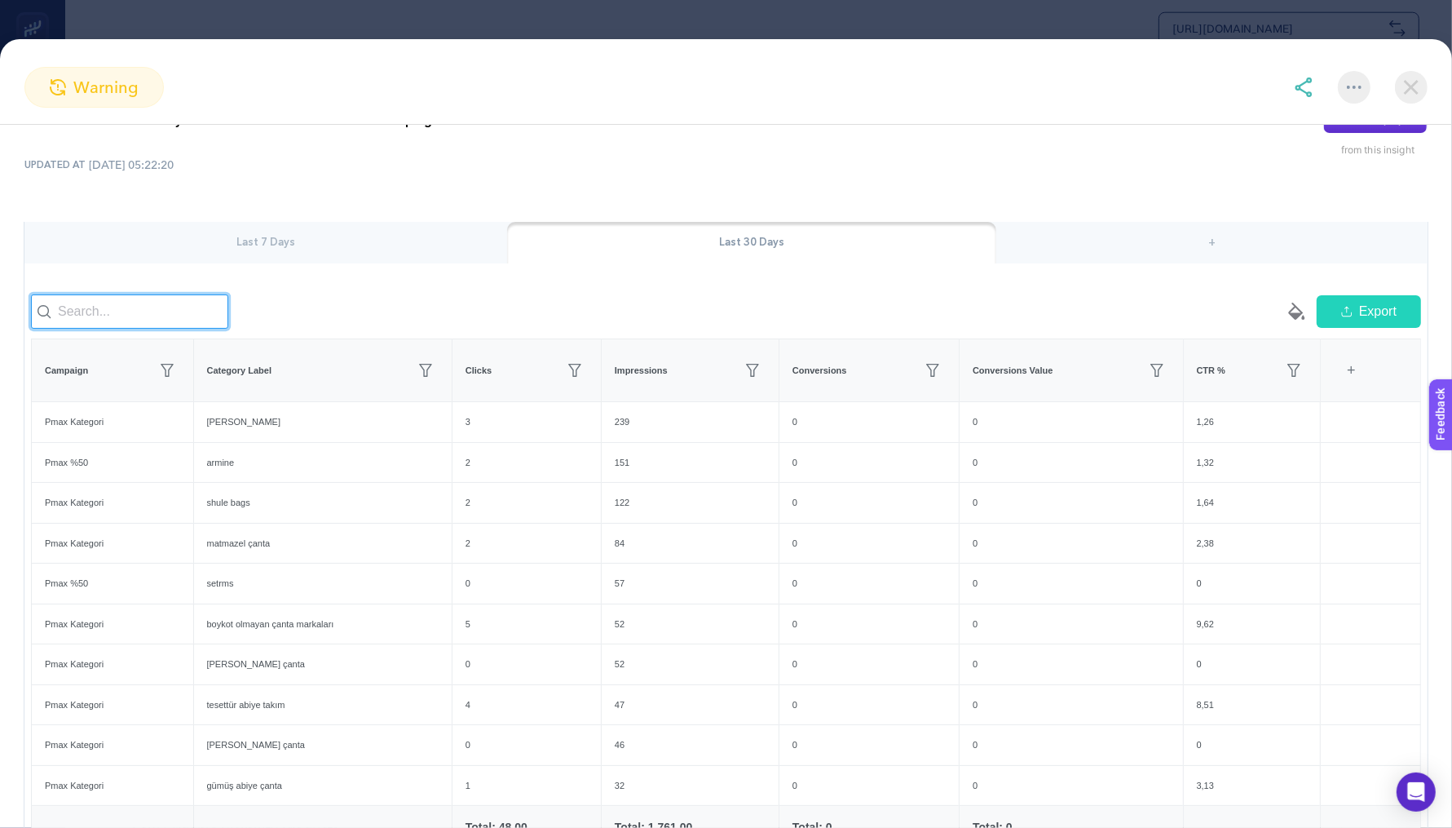
click at [158, 329] on input at bounding box center [129, 311] width 197 height 34
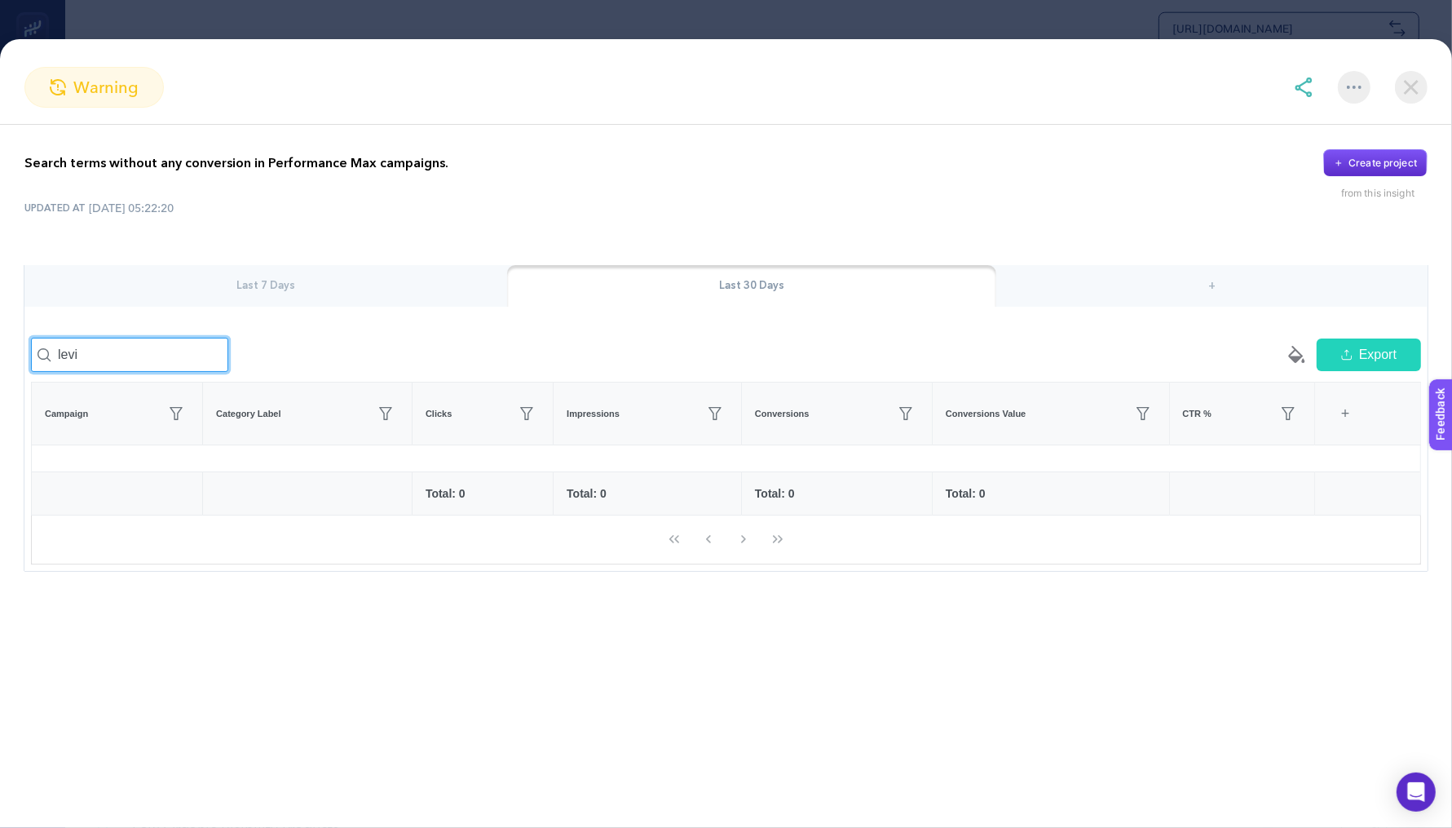
scroll to position [0, 0]
type input "levi"
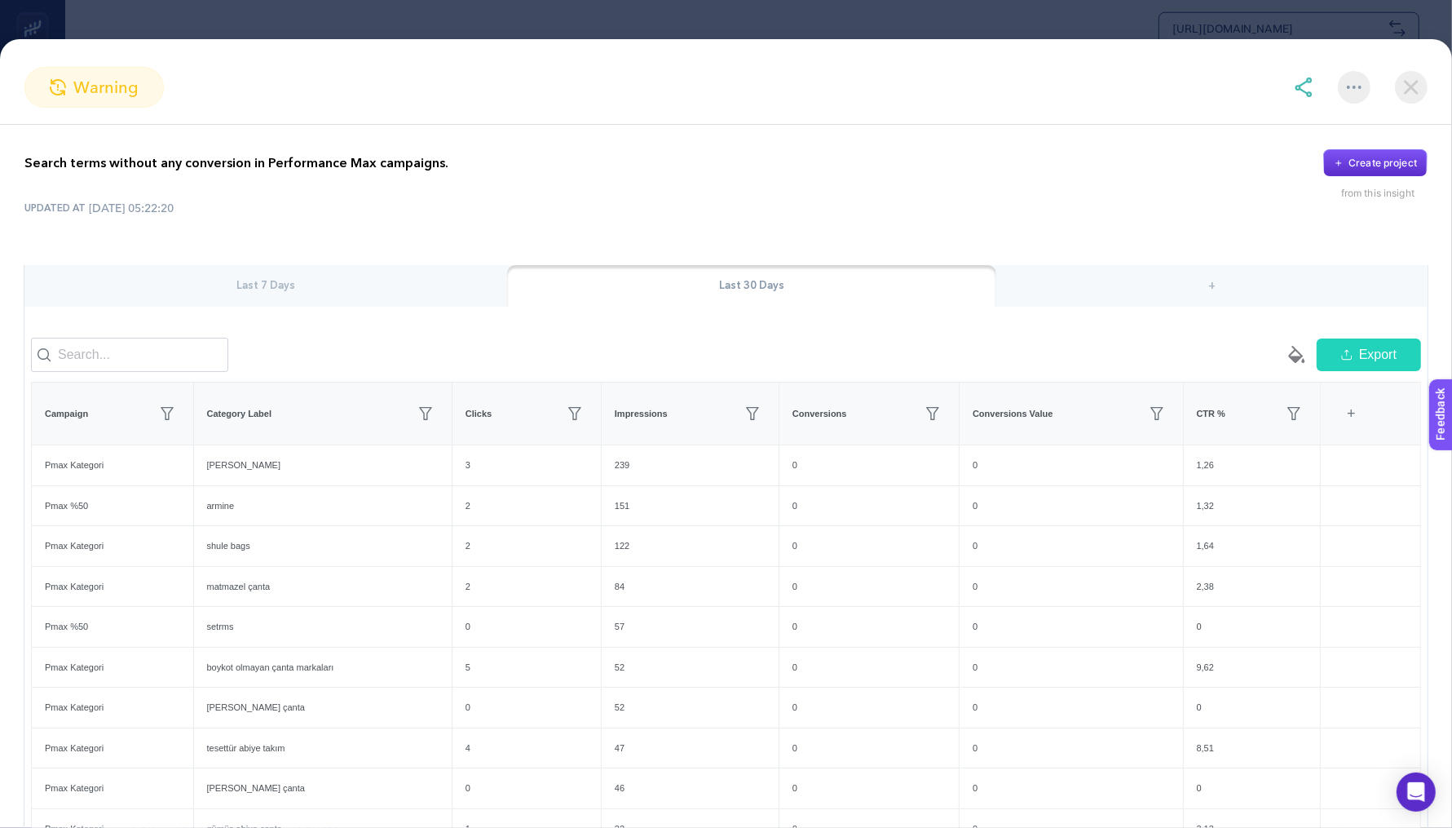
click at [1417, 107] on section "warning" at bounding box center [726, 87] width 1452 height 41
click at [1416, 93] on img at bounding box center [1411, 87] width 33 height 33
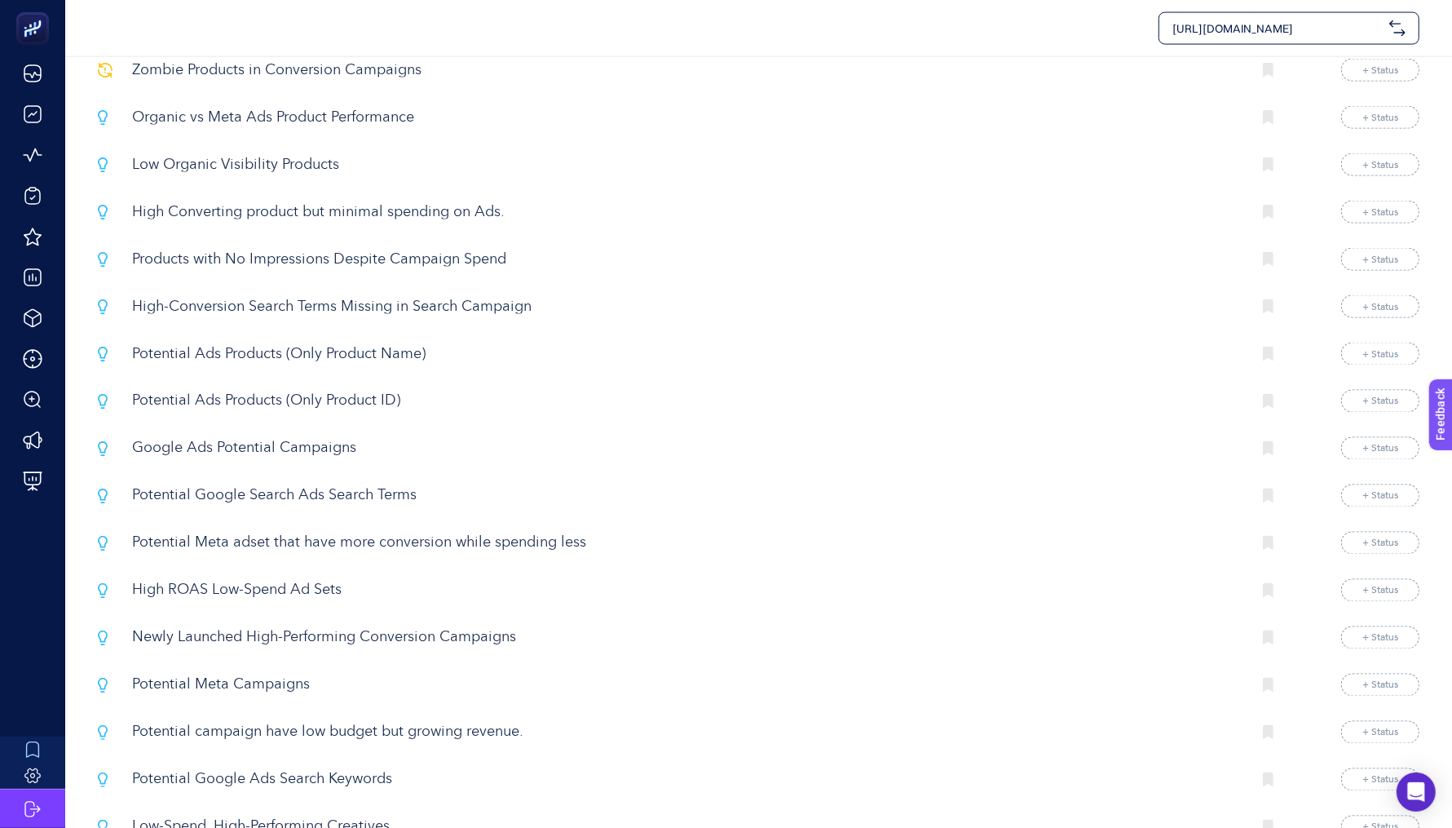
scroll to position [2546, 0]
click at [257, 293] on p "High-Conversion Search Terms Missing in Search Campaign" at bounding box center [685, 304] width 1107 height 22
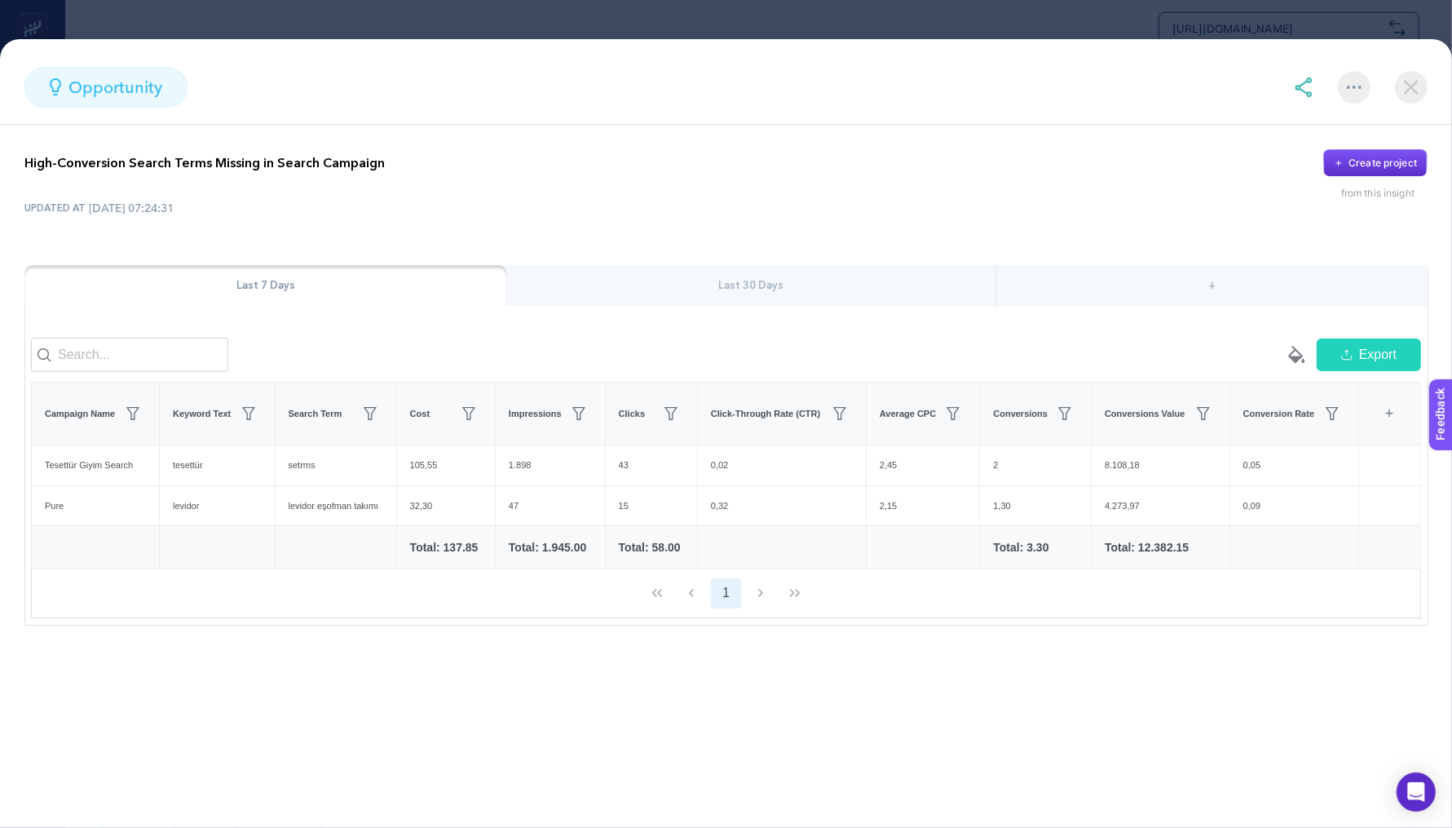
click at [576, 42] on div "opportunity High-Conversion Search Terms Missing in Search Campaign Create proj…" at bounding box center [726, 433] width 1452 height 789
click at [561, 17] on section "opportunity High-Conversion Search Terms Missing in Search Campaign Create proj…" at bounding box center [726, 414] width 1452 height 828
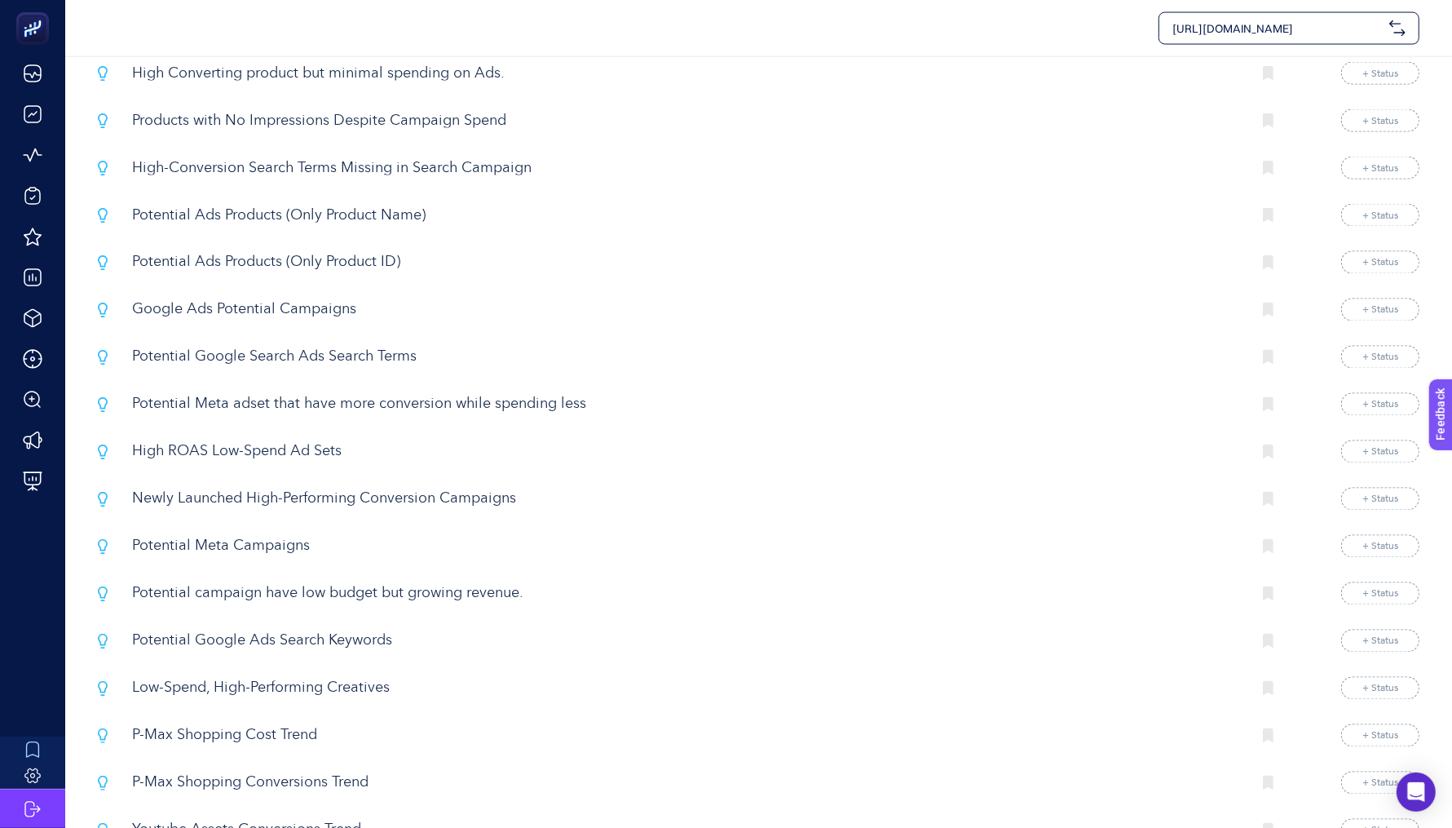
scroll to position [2794, 0]
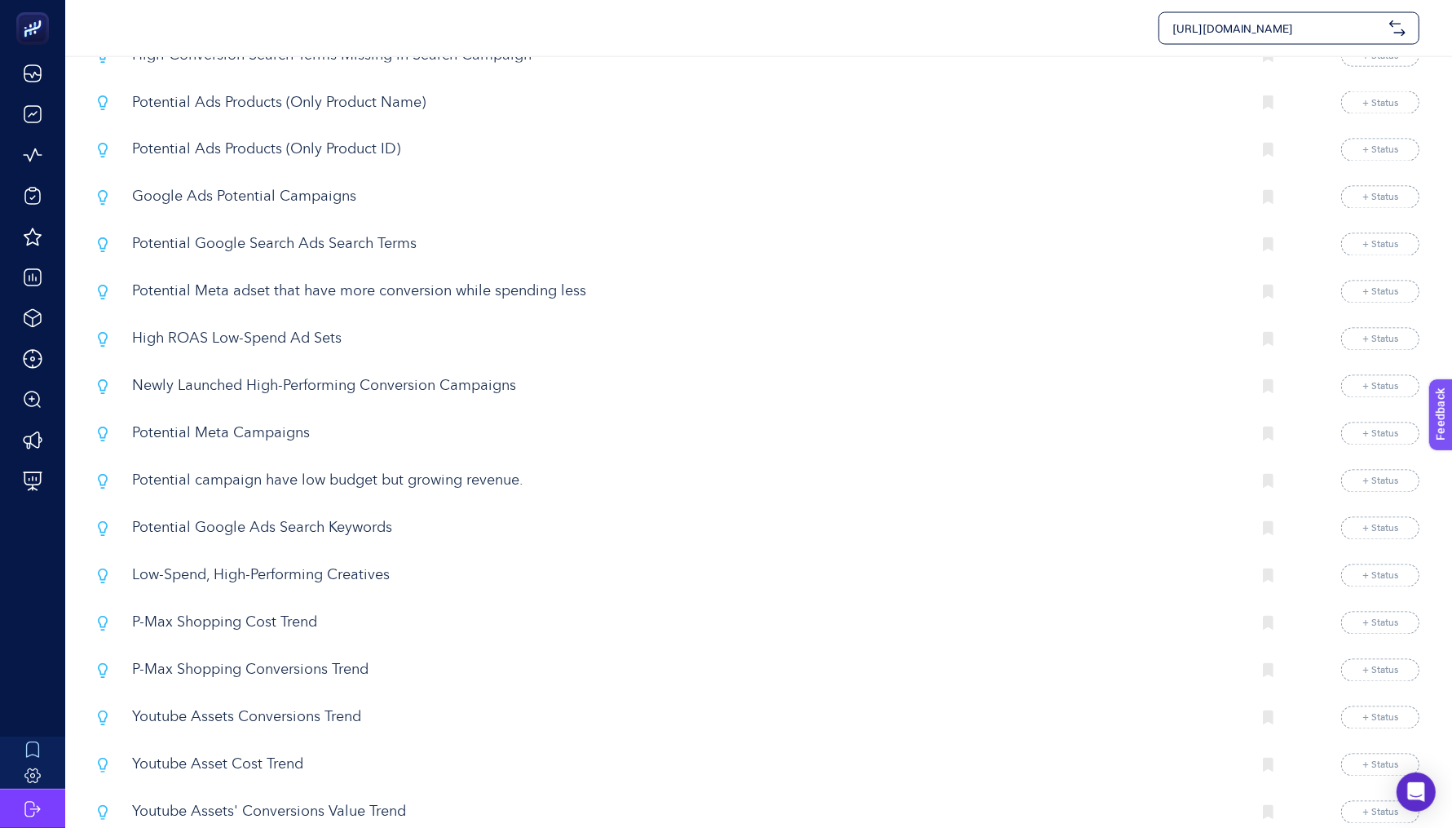
click at [343, 518] on p "Potential Google Ads Search Keywords" at bounding box center [685, 529] width 1107 height 22
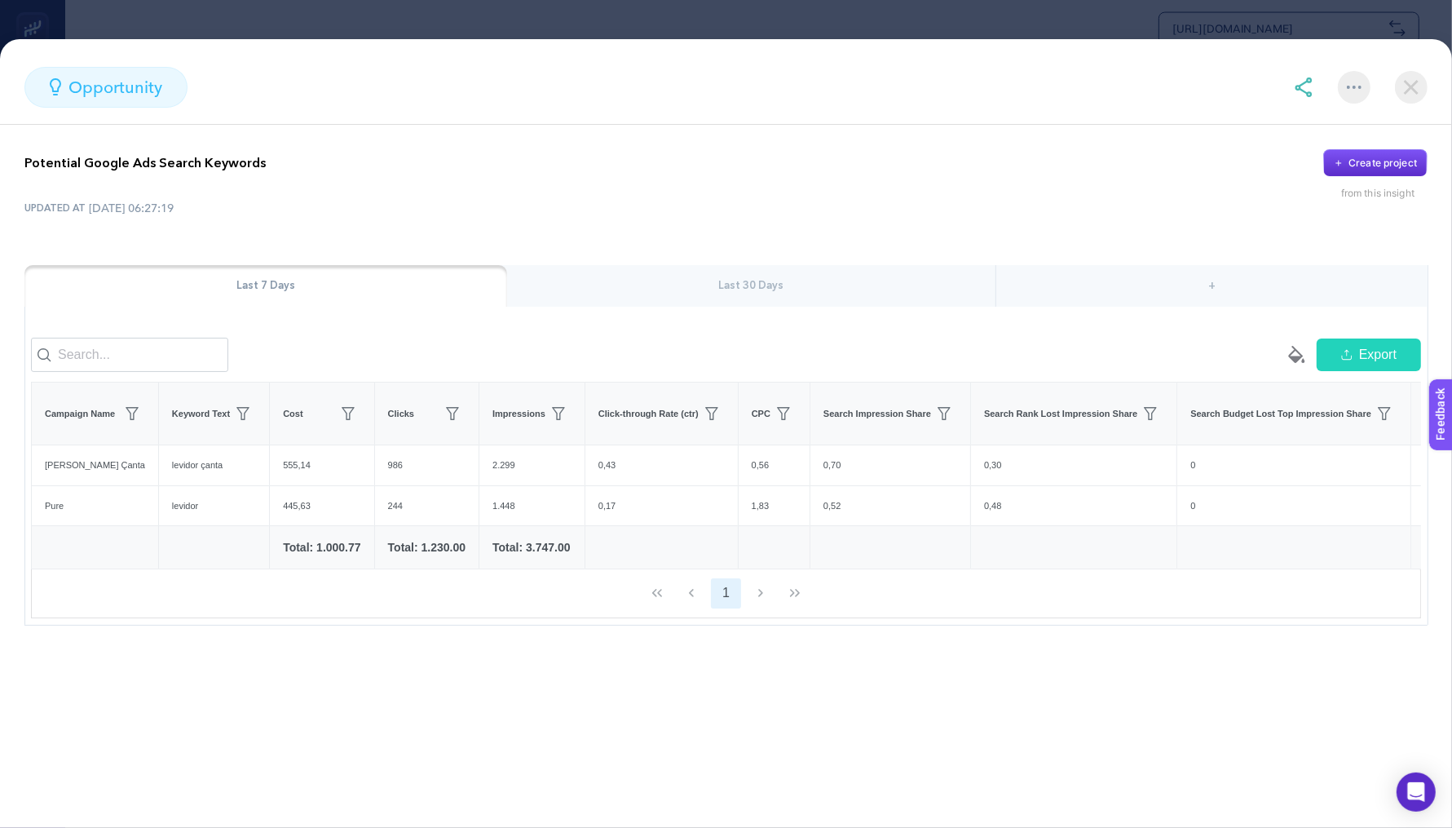
click at [862, 270] on div "Last 30 Days" at bounding box center [751, 286] width 489 height 42
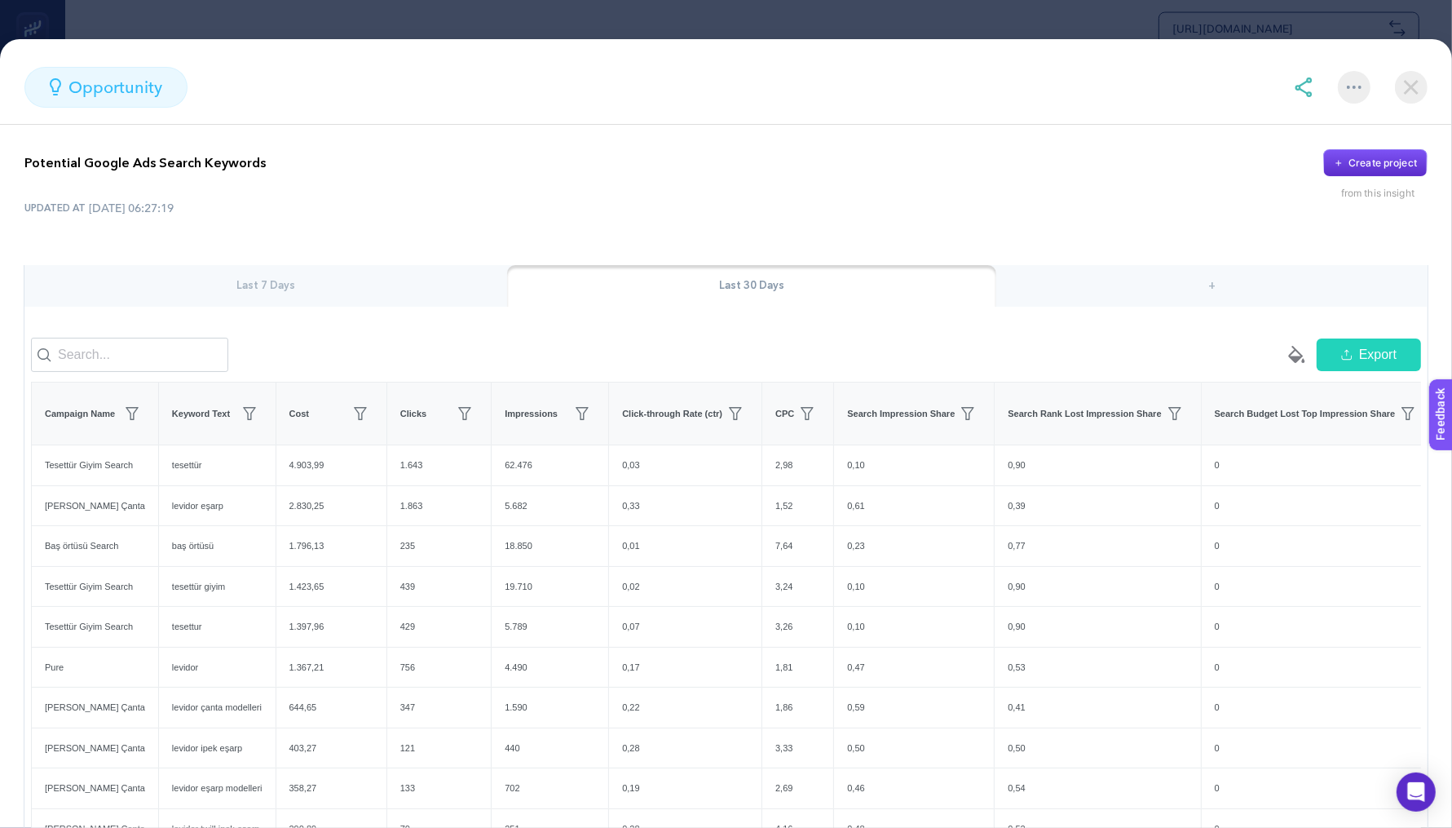
click at [1039, 5] on section "opportunity Potential Google Ads Search Keywords Create project from this insig…" at bounding box center [726, 414] width 1452 height 828
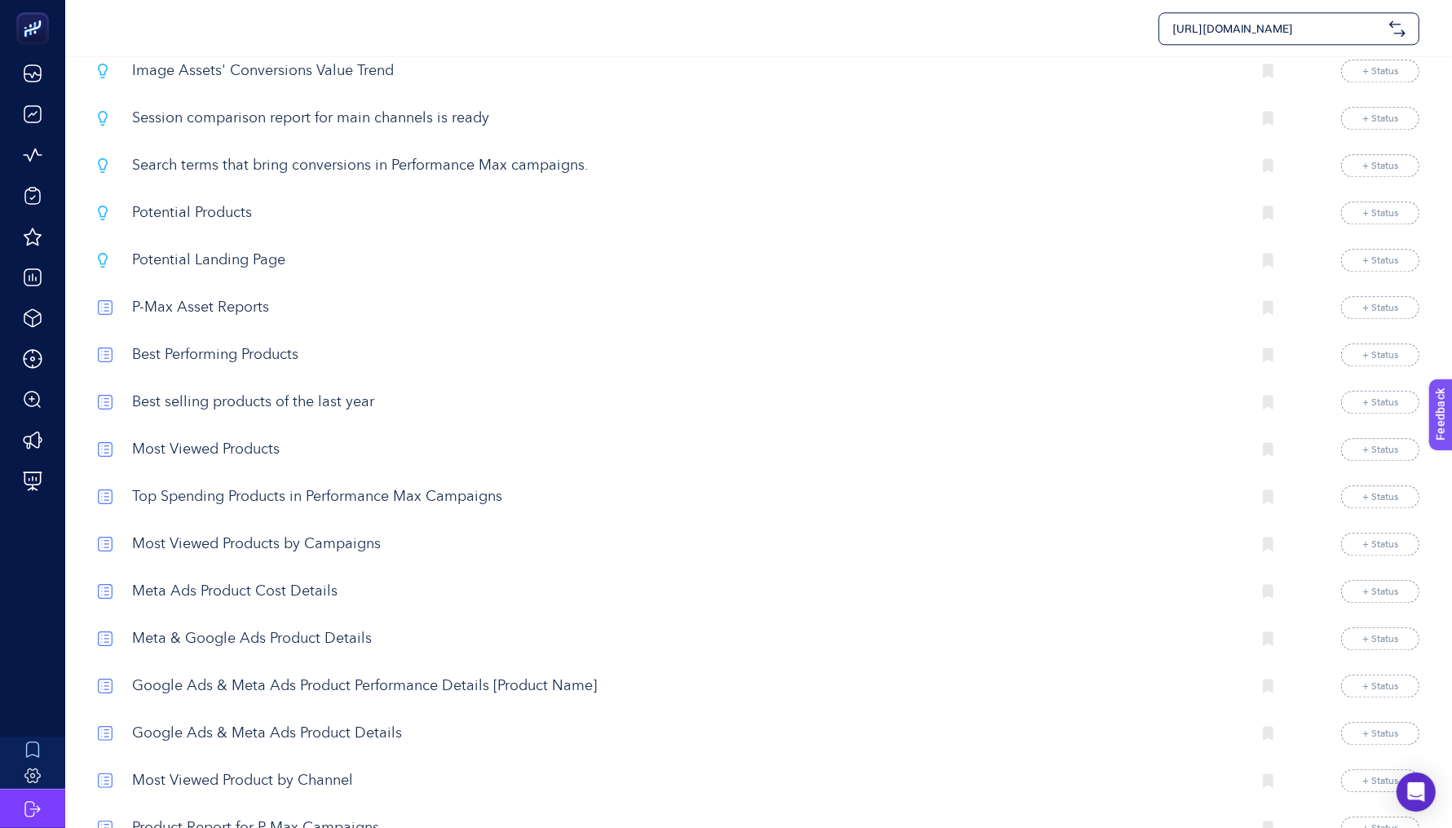
scroll to position [3731, 0]
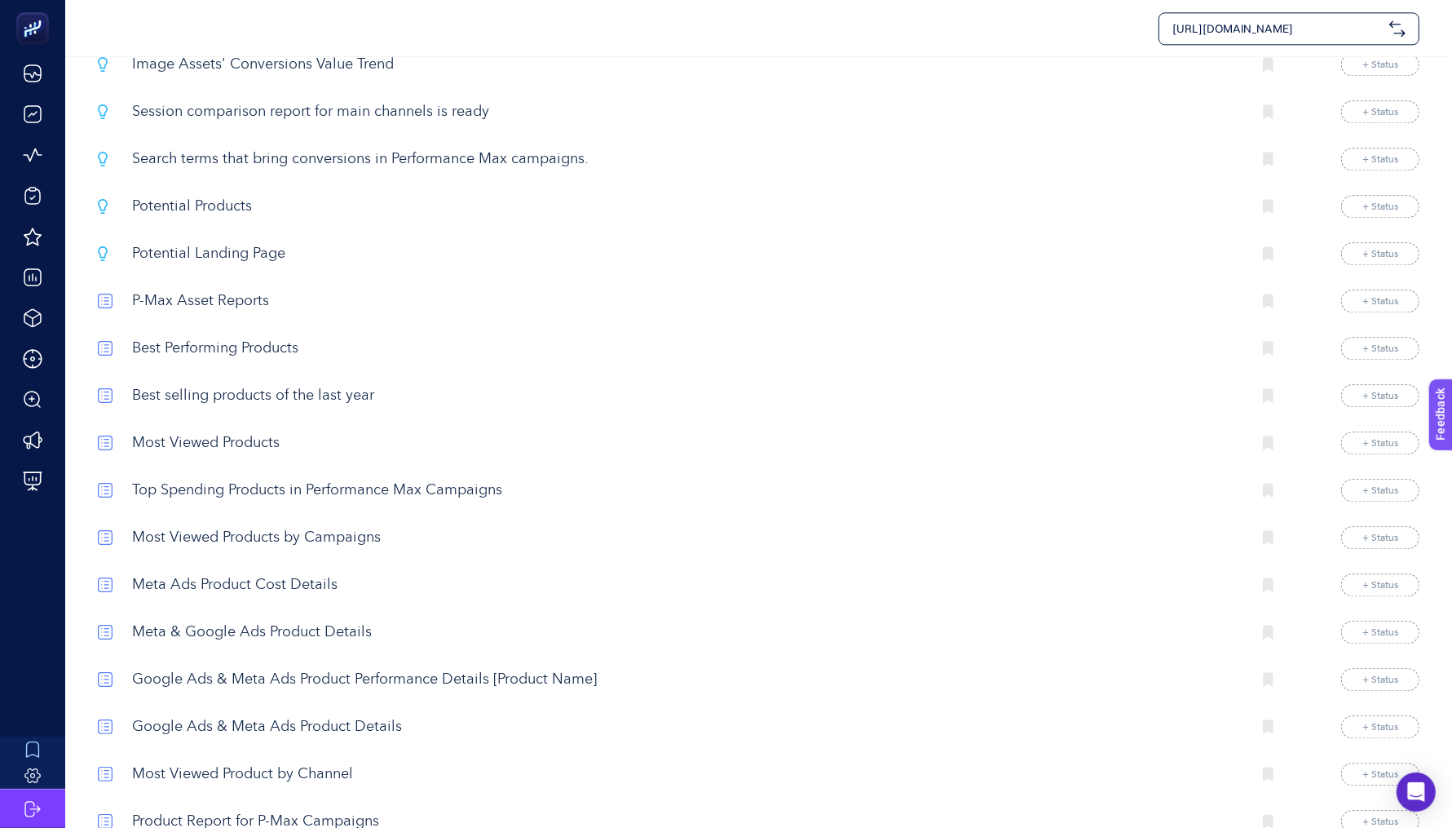
click at [291, 385] on p "Best selling products of the last year" at bounding box center [685, 396] width 1107 height 22
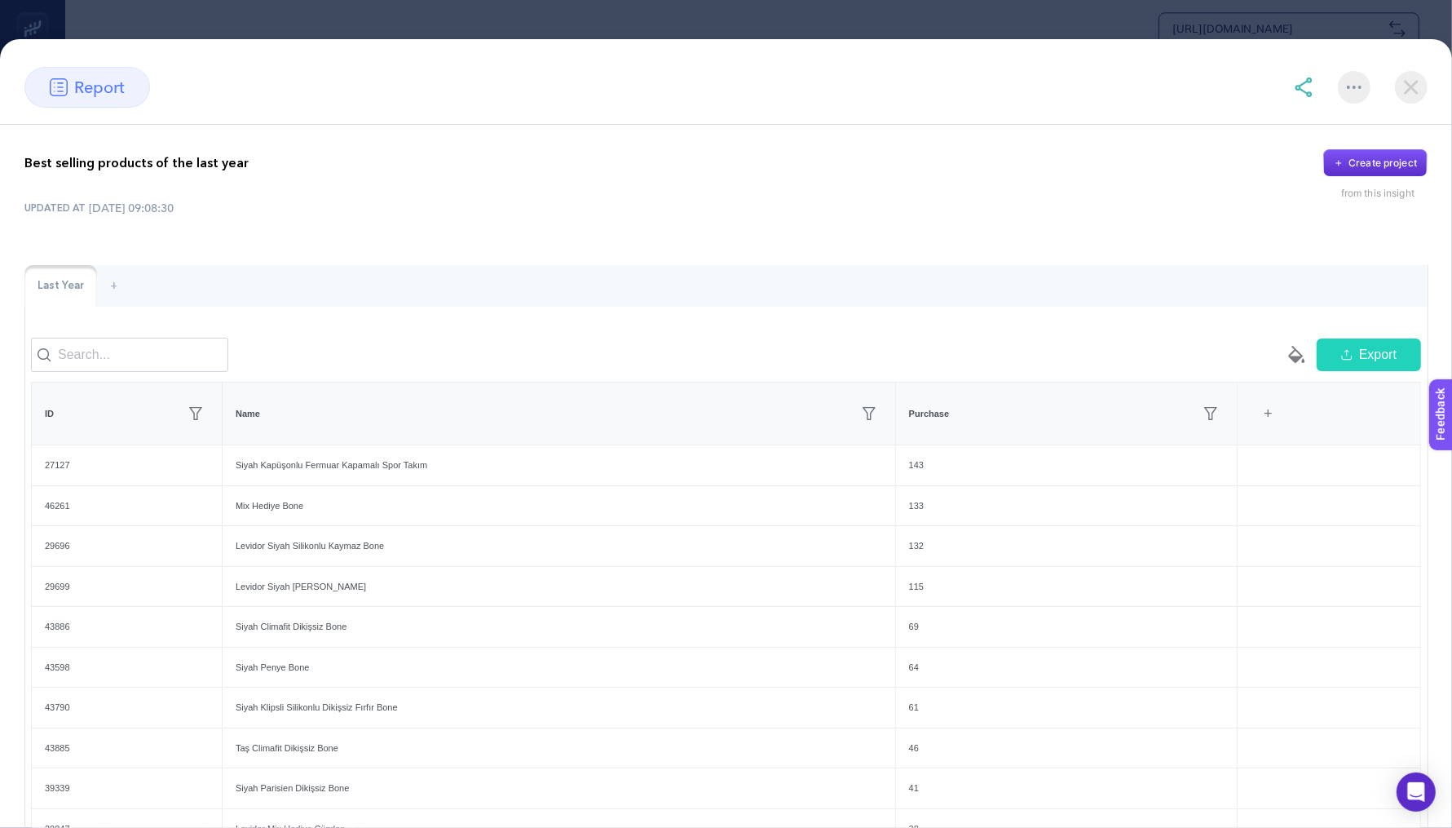
scroll to position [33, 0]
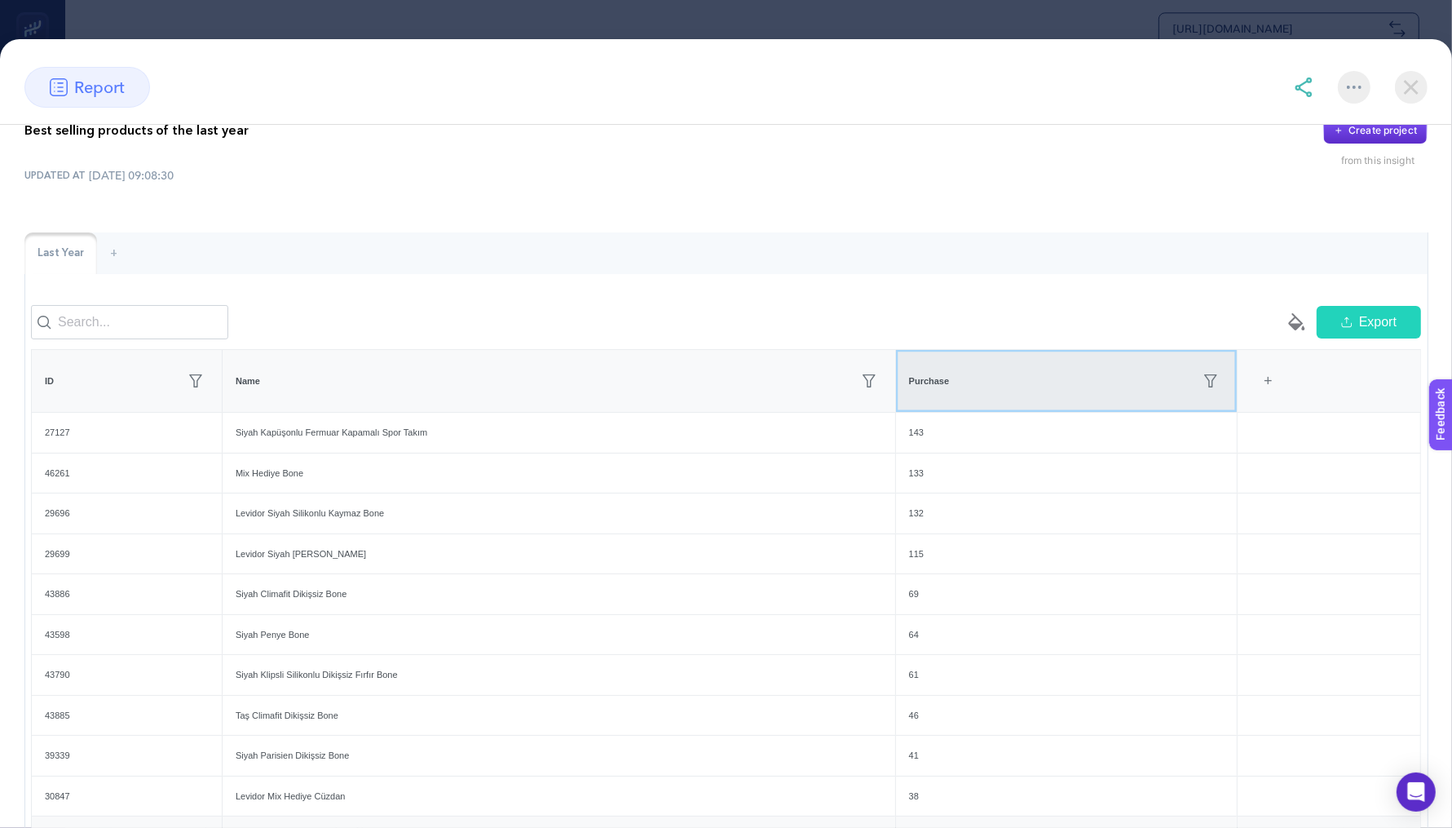
click at [1044, 394] on div "Purchase" at bounding box center [1066, 381] width 315 height 26
click at [1044, 394] on div "Purchase" at bounding box center [1076, 381] width 306 height 26
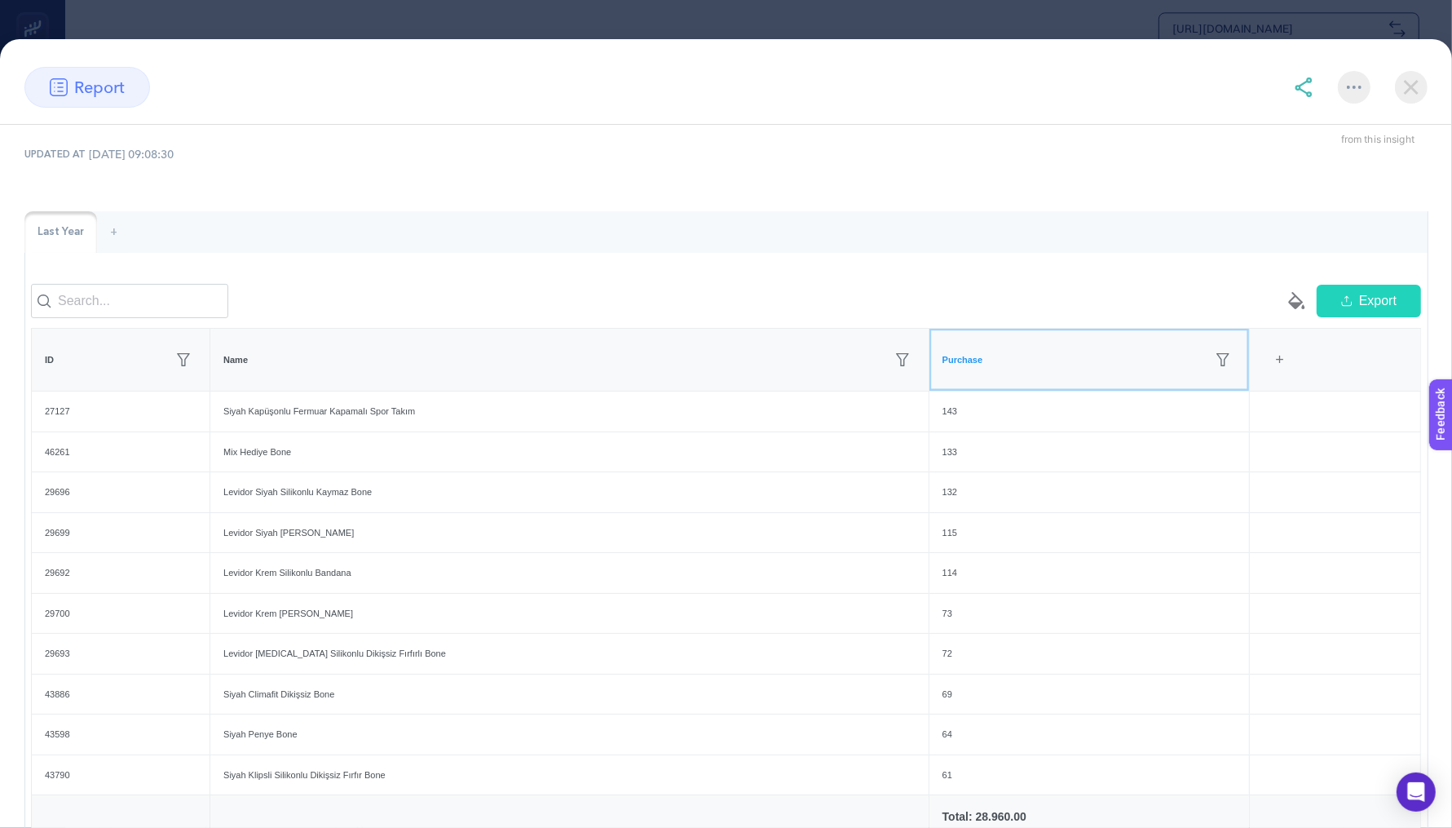
scroll to position [62, 0]
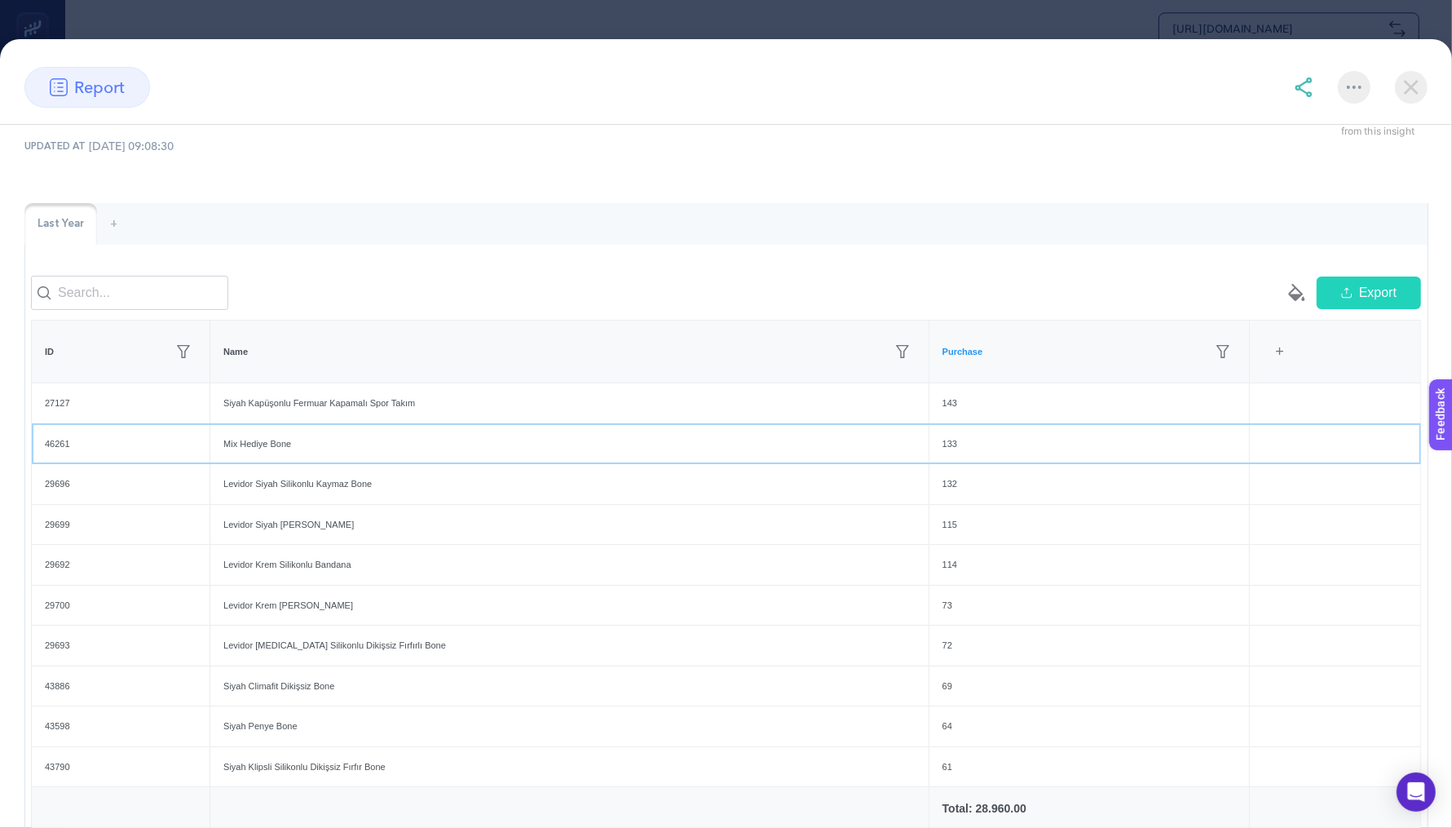
click at [275, 454] on div "Mix Hediye Bone" at bounding box center [569, 444] width 718 height 40
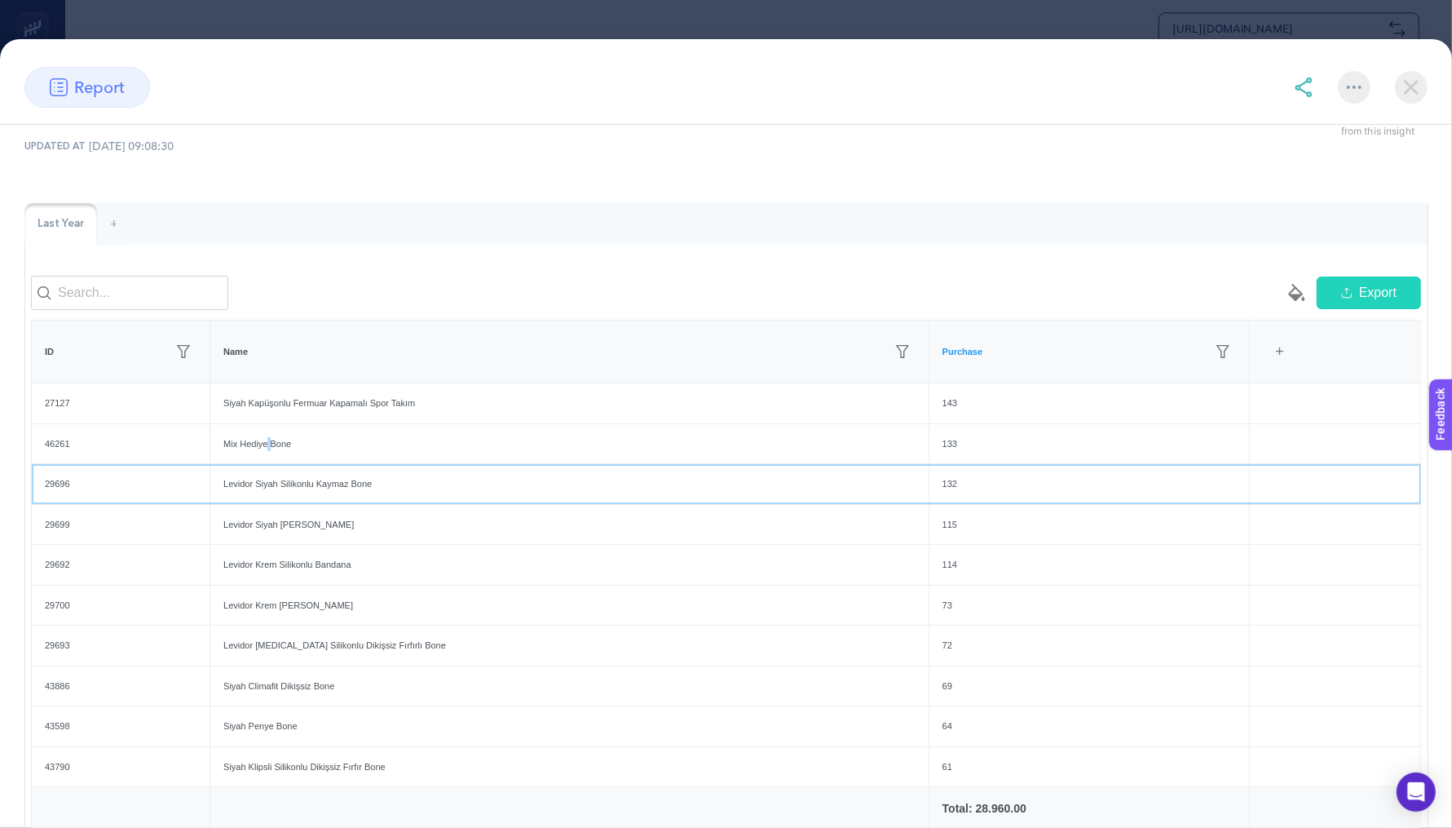
click at [280, 492] on div "Levidor Siyah Silikonlu Kaymaz Bone" at bounding box center [569, 484] width 718 height 40
click at [273, 545] on div "Levidor Siyah [PERSON_NAME]" at bounding box center [569, 525] width 718 height 40
click at [272, 536] on div "Levidor Siyah [PERSON_NAME]" at bounding box center [569, 525] width 718 height 40
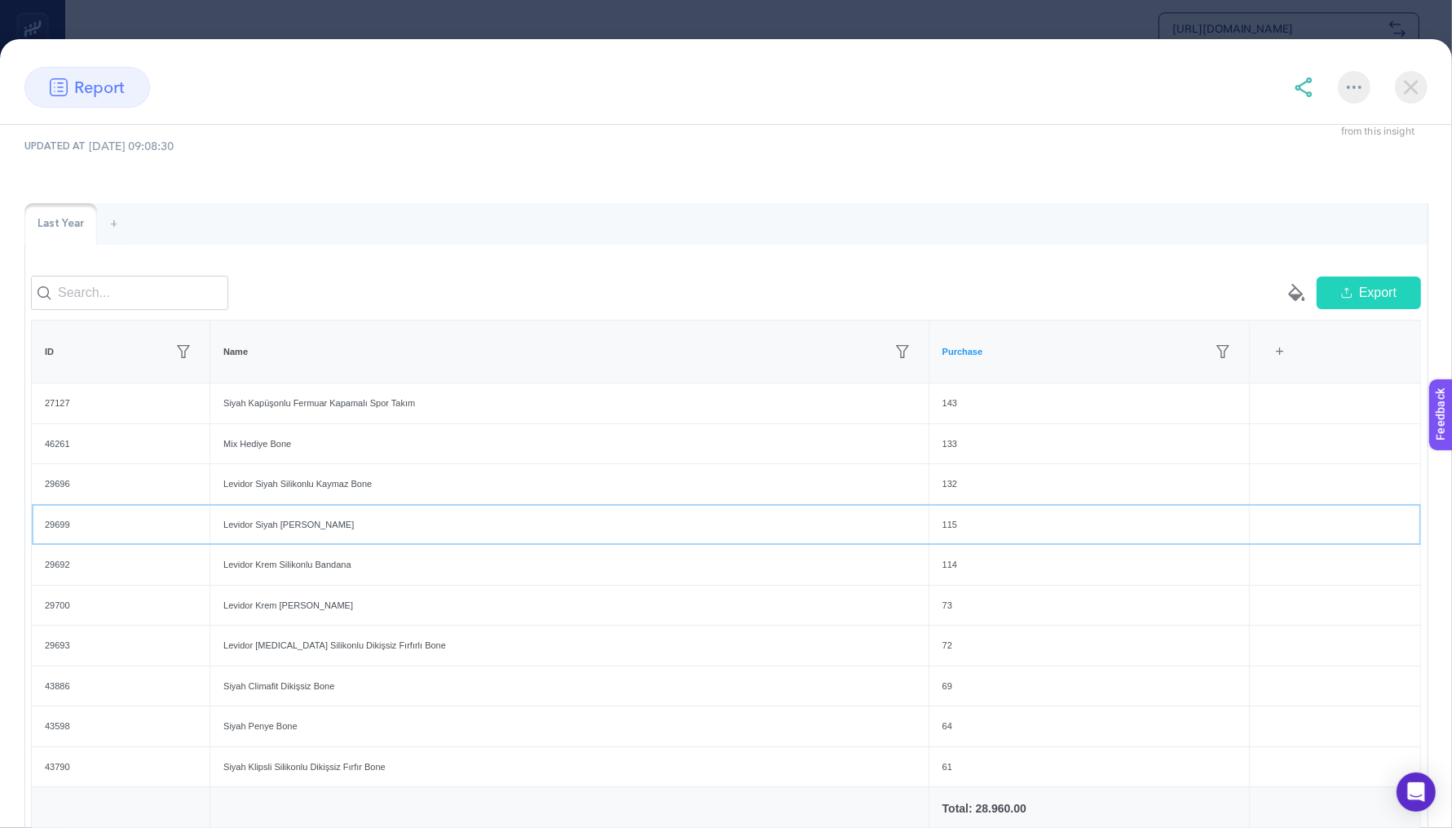
click at [272, 536] on div "Levidor Siyah [PERSON_NAME]" at bounding box center [569, 525] width 718 height 40
click at [273, 579] on div "Levidor Krem Silikonlu Bandana" at bounding box center [569, 565] width 718 height 40
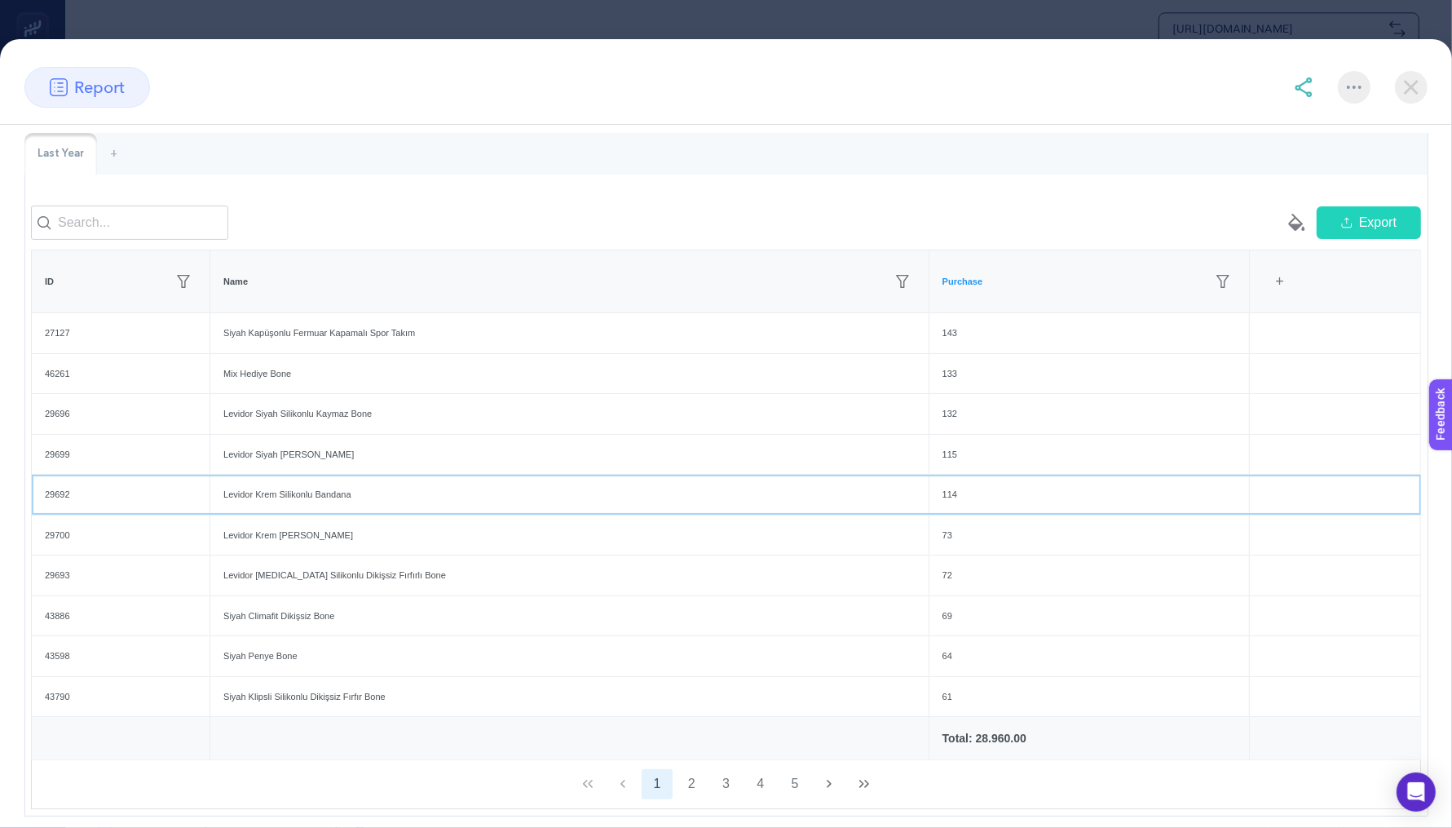
scroll to position [135, 0]
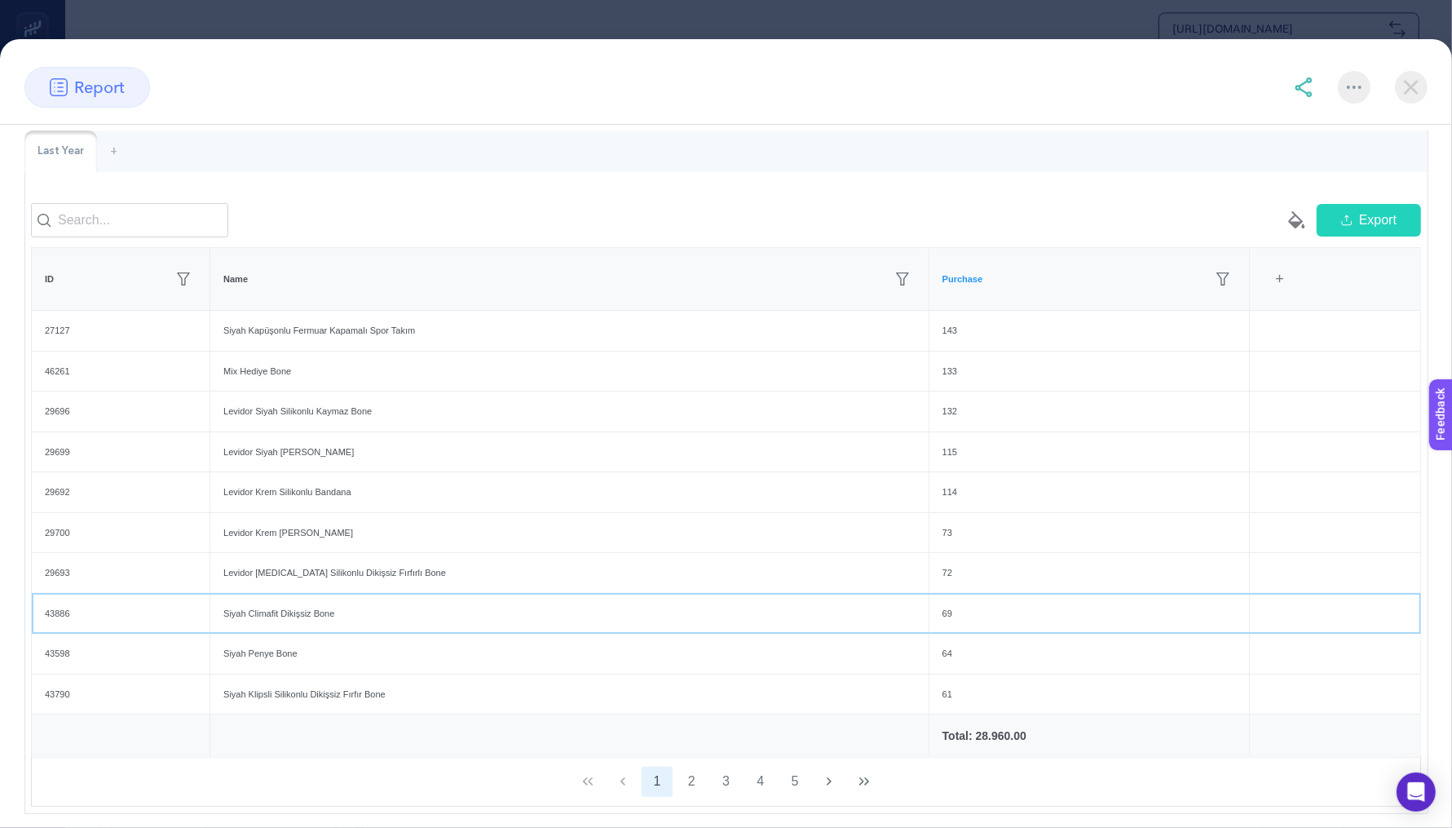
click at [305, 620] on div "Siyah Climafit Dikişsiz Bone" at bounding box center [569, 614] width 718 height 40
click at [311, 662] on div "Siyah Penye Bone" at bounding box center [569, 654] width 718 height 40
click at [362, 696] on div "Siyah Klipsli Silikonlu Dikişsiz Fırfır Bone" at bounding box center [569, 694] width 718 height 40
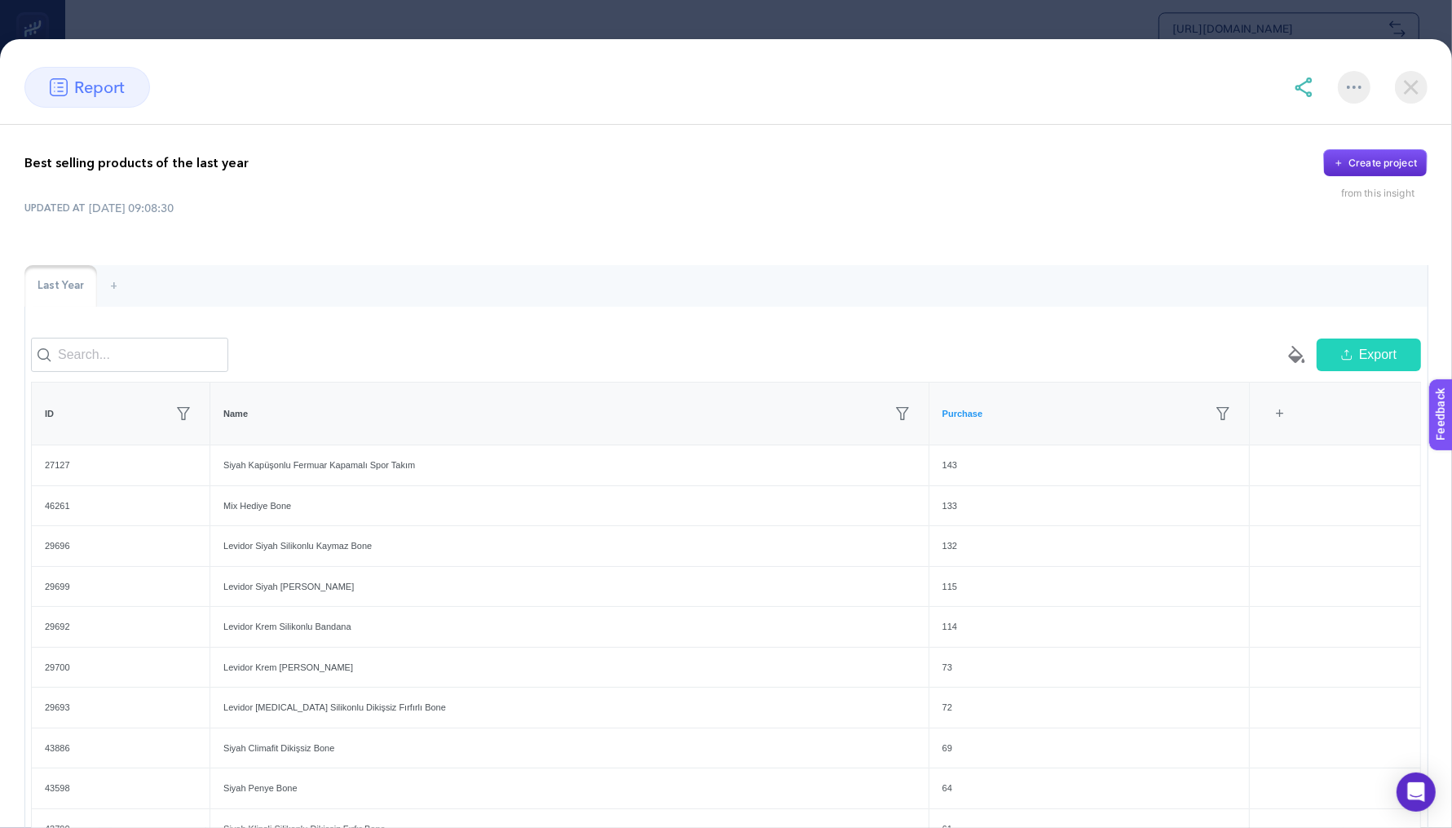
click at [1308, 90] on img at bounding box center [1304, 87] width 20 height 20
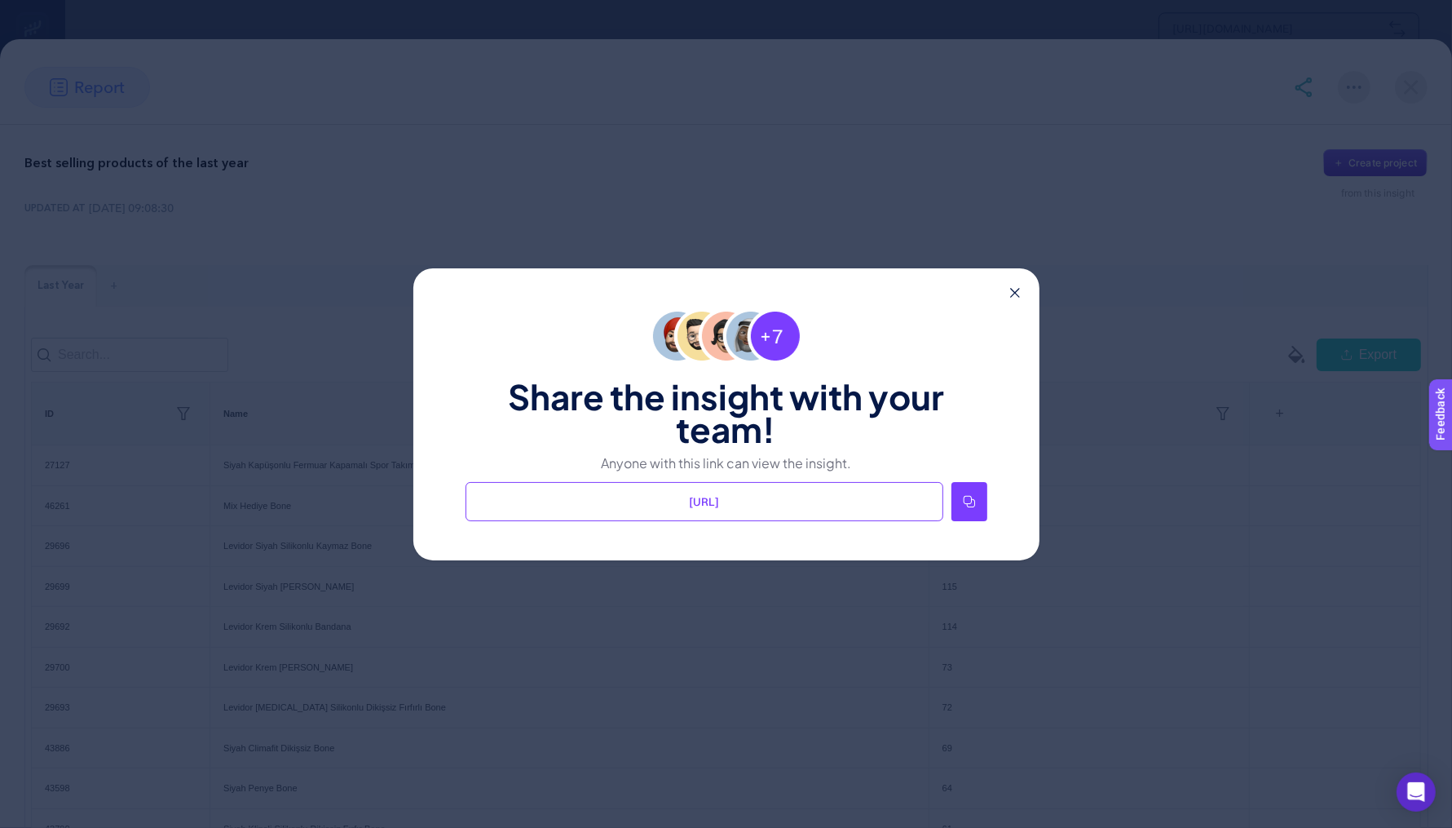
click at [966, 501] on icon at bounding box center [969, 501] width 13 height 13
click at [1015, 288] on icon at bounding box center [1015, 293] width 10 height 10
